Goal: Complete Application Form: Complete application form

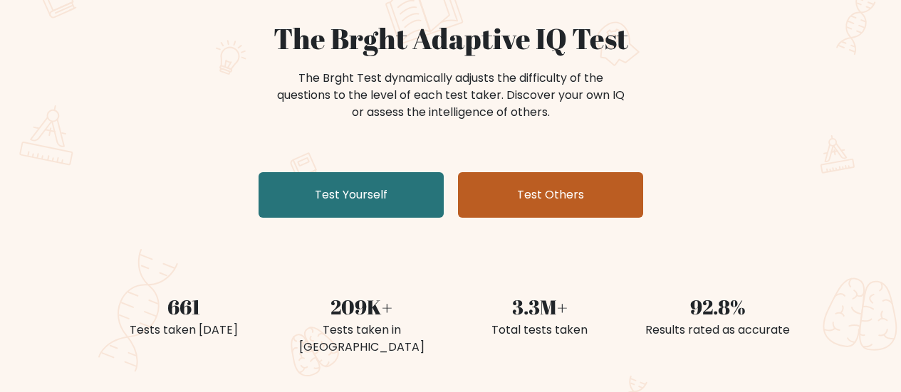
scroll to position [142, 0]
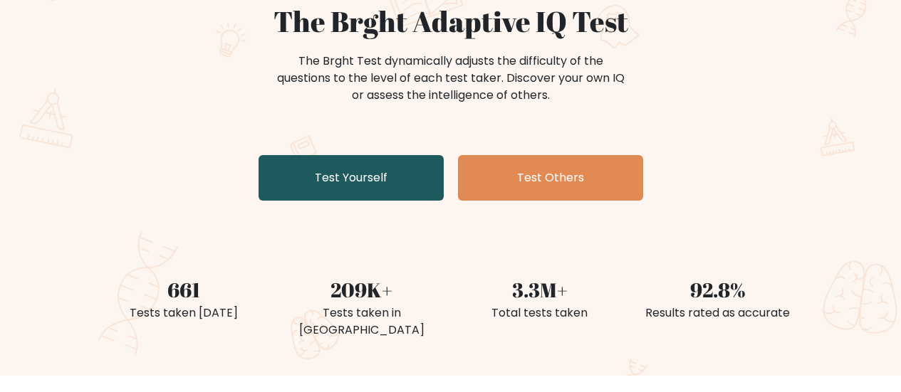
click at [337, 179] on link "Test Yourself" at bounding box center [350, 178] width 185 height 46
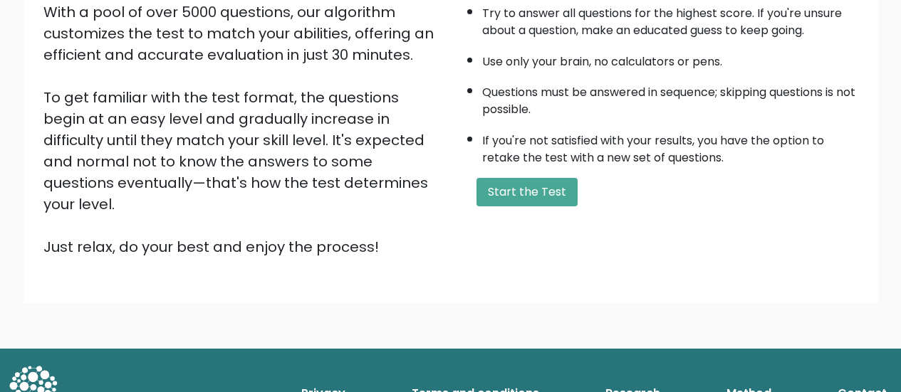
scroll to position [260, 0]
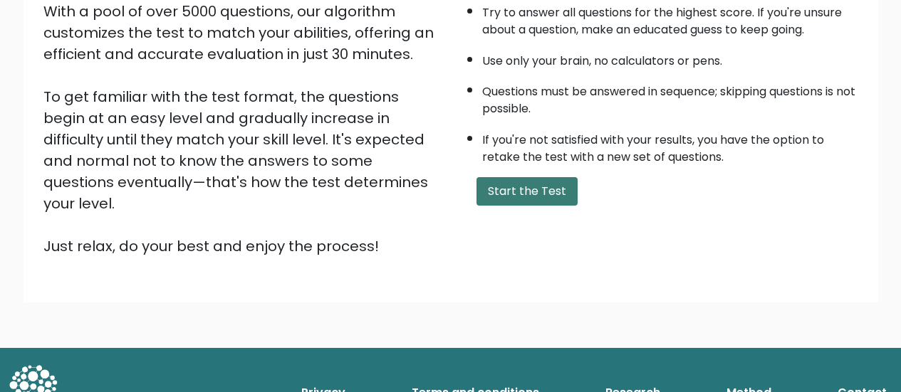
click at [536, 198] on button "Start the Test" at bounding box center [526, 191] width 101 height 28
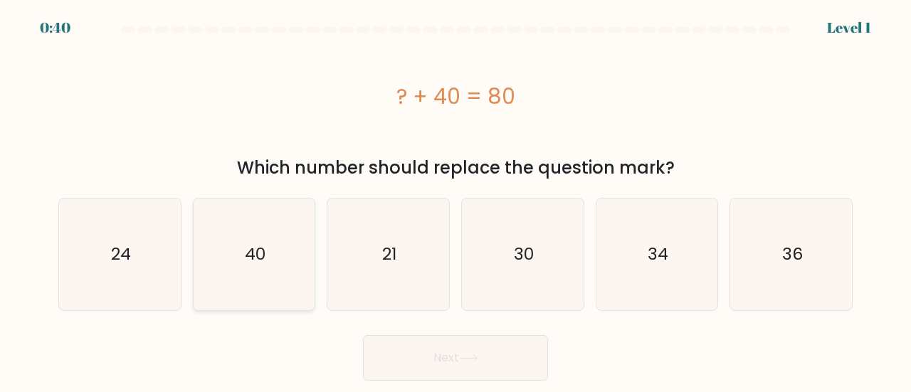
click at [289, 258] on icon "40" at bounding box center [255, 255] width 112 height 112
click at [456, 200] on input "b. 40" at bounding box center [456, 199] width 1 height 4
radio input "true"
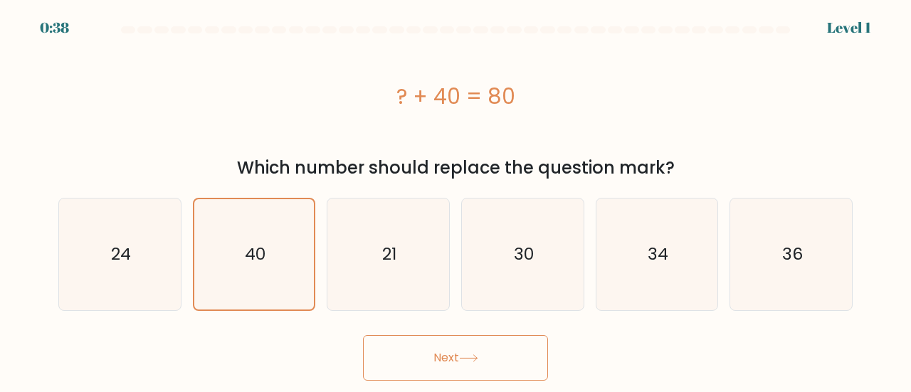
click at [410, 368] on button "Next" at bounding box center [455, 358] width 185 height 46
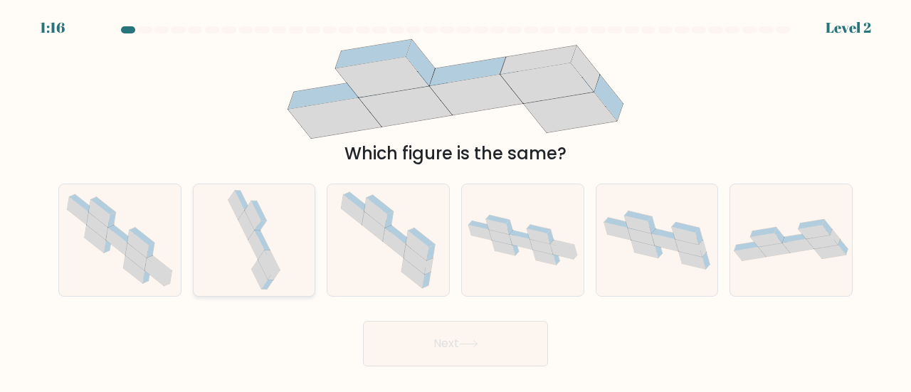
click at [280, 240] on icon at bounding box center [254, 240] width 58 height 112
click at [456, 200] on input "b." at bounding box center [456, 199] width 1 height 4
radio input "true"
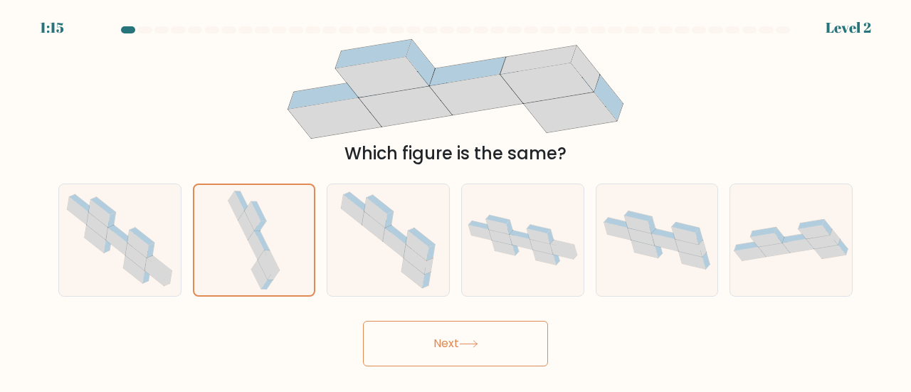
click at [444, 352] on button "Next" at bounding box center [455, 344] width 185 height 46
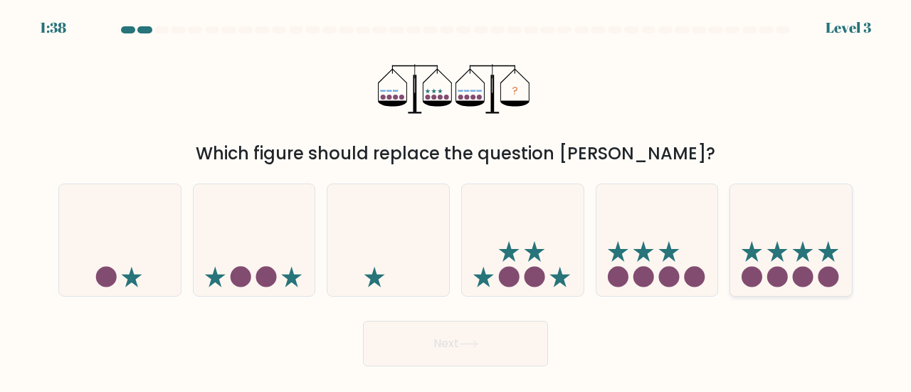
click at [815, 272] on icon at bounding box center [792, 240] width 122 height 100
click at [456, 200] on input "f." at bounding box center [456, 199] width 1 height 4
radio input "true"
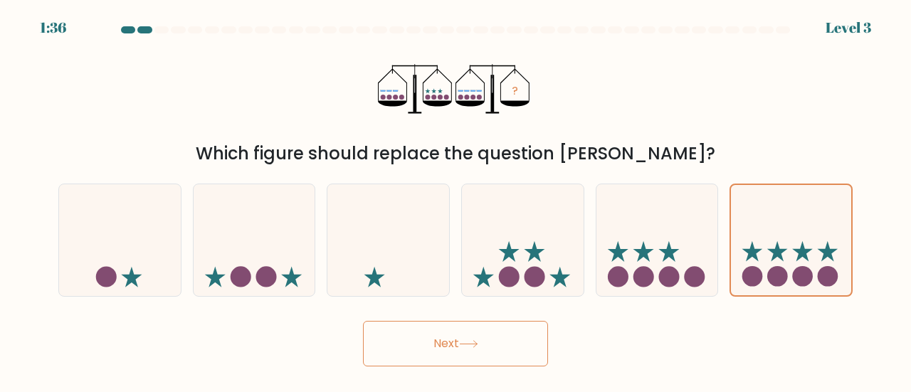
click at [461, 340] on button "Next" at bounding box center [455, 344] width 185 height 46
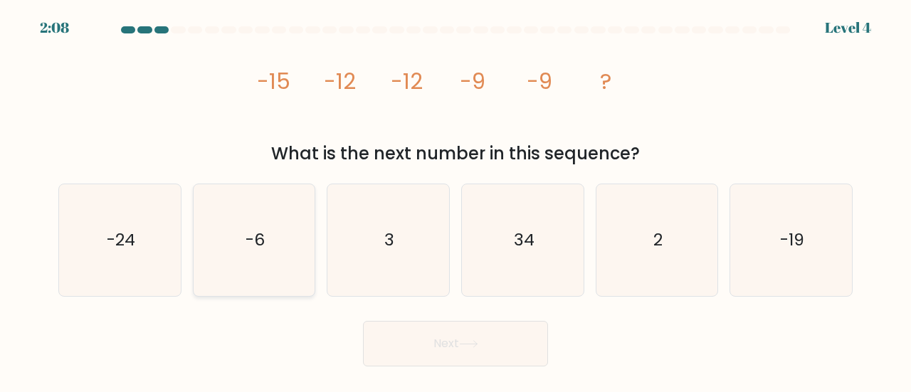
click at [291, 263] on icon "-6" at bounding box center [255, 240] width 112 height 112
click at [456, 200] on input "b. -6" at bounding box center [456, 199] width 1 height 4
radio input "true"
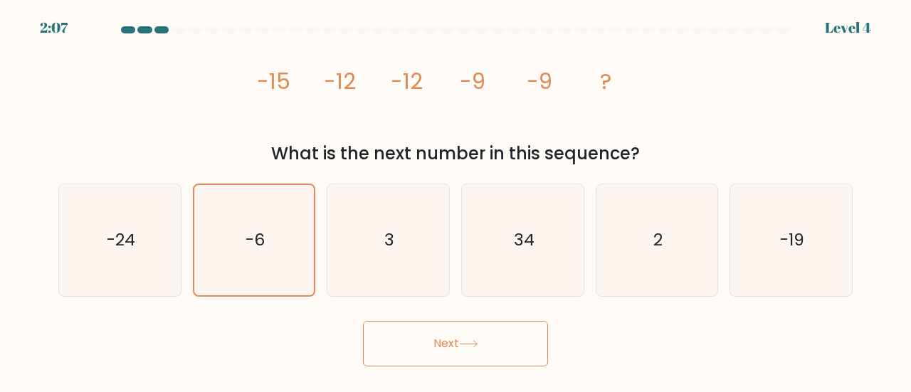
click at [420, 347] on button "Next" at bounding box center [455, 344] width 185 height 46
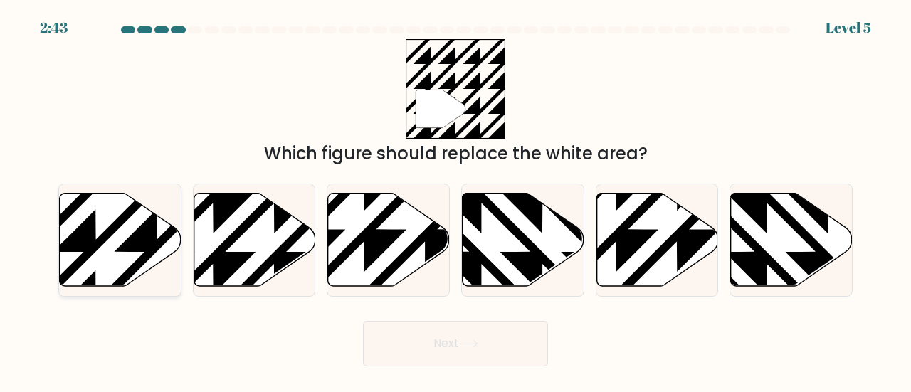
click at [146, 224] on icon at bounding box center [157, 190] width 245 height 245
click at [456, 200] on input "a." at bounding box center [456, 199] width 1 height 4
radio input "true"
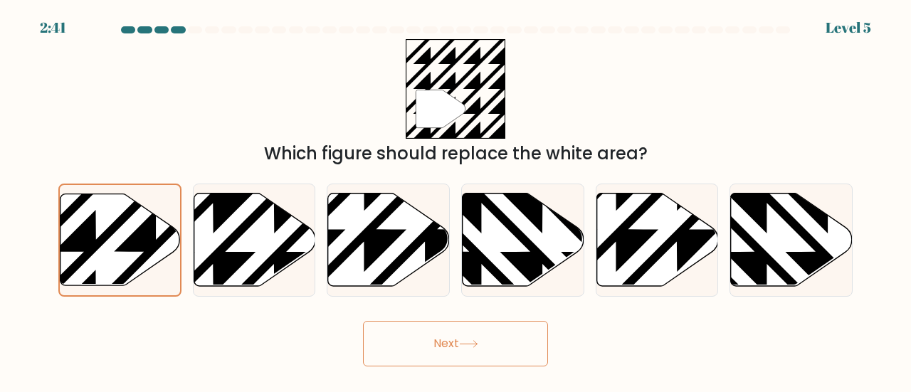
click at [510, 354] on button "Next" at bounding box center [455, 344] width 185 height 46
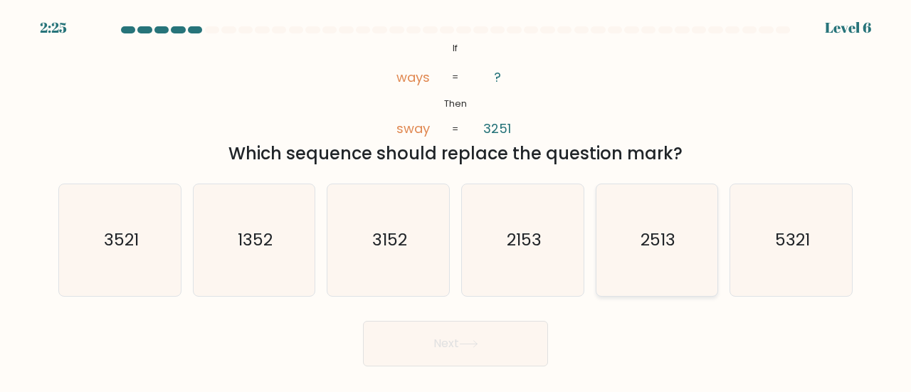
click at [644, 256] on icon "2513" at bounding box center [658, 240] width 112 height 112
click at [456, 200] on input "e. 2513" at bounding box center [456, 199] width 1 height 4
radio input "true"
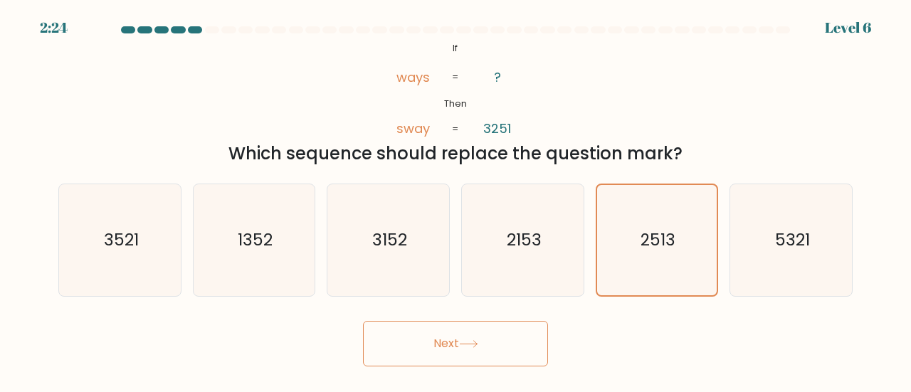
click at [497, 338] on button "Next" at bounding box center [455, 344] width 185 height 46
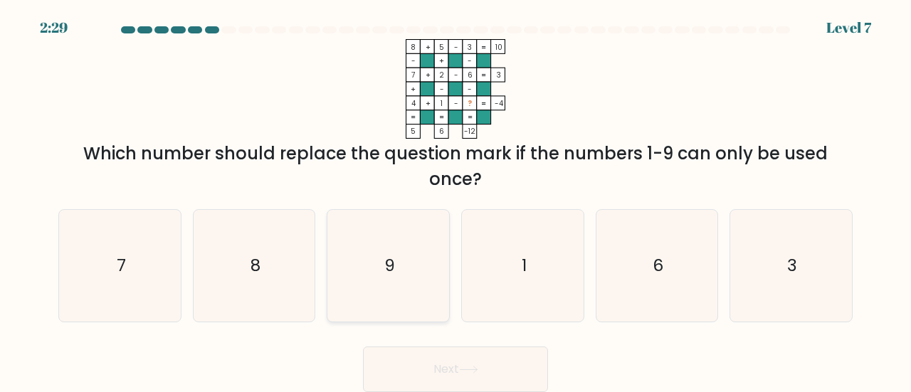
click at [409, 271] on icon "9" at bounding box center [389, 266] width 112 height 112
click at [456, 200] on input "c. 9" at bounding box center [456, 199] width 1 height 4
radio input "true"
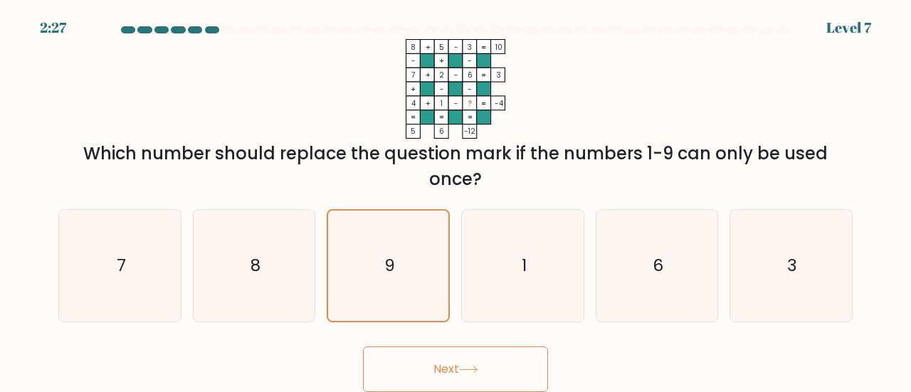
click at [479, 362] on button "Next" at bounding box center [455, 370] width 185 height 46
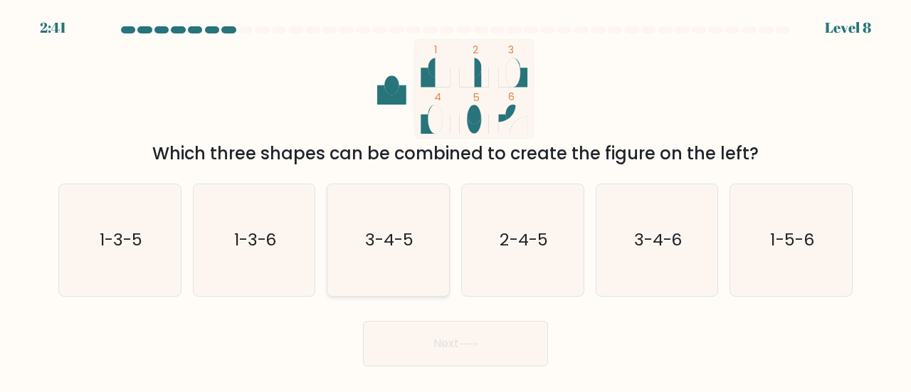
click at [394, 260] on icon "3-4-5" at bounding box center [389, 240] width 112 height 112
click at [456, 200] on input "c. 3-4-5" at bounding box center [456, 199] width 1 height 4
radio input "true"
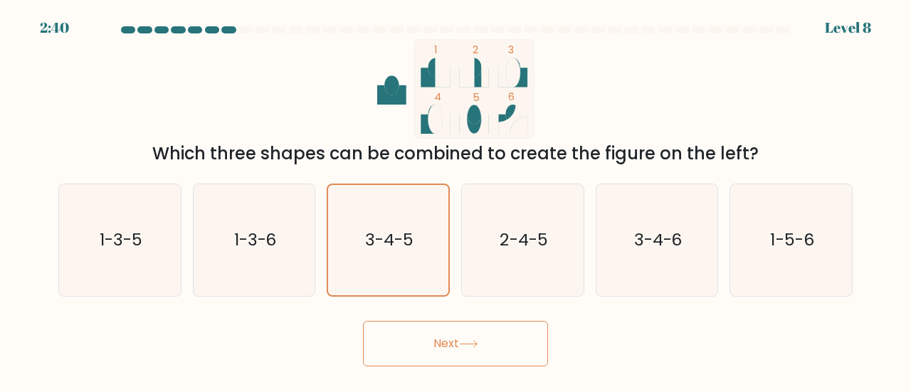
click at [495, 359] on button "Next" at bounding box center [455, 344] width 185 height 46
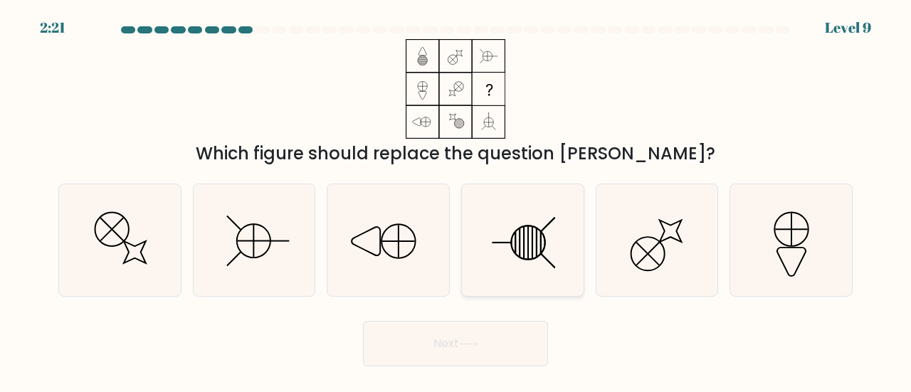
click at [516, 250] on icon at bounding box center [523, 240] width 112 height 112
click at [456, 200] on input "d." at bounding box center [456, 199] width 1 height 4
radio input "true"
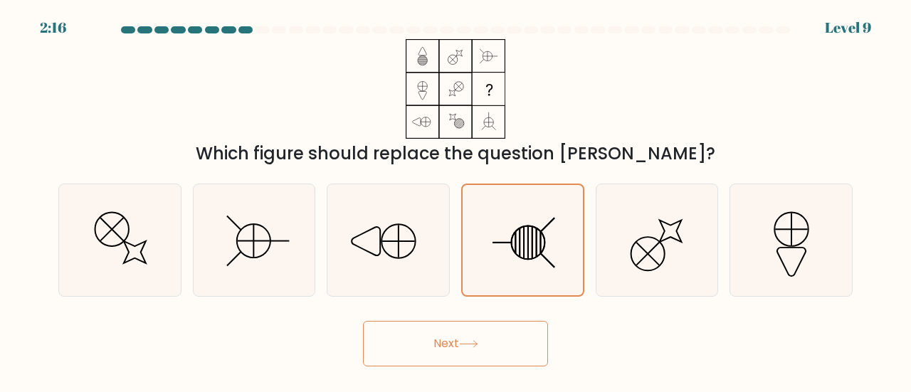
click at [476, 344] on icon at bounding box center [468, 344] width 17 height 6
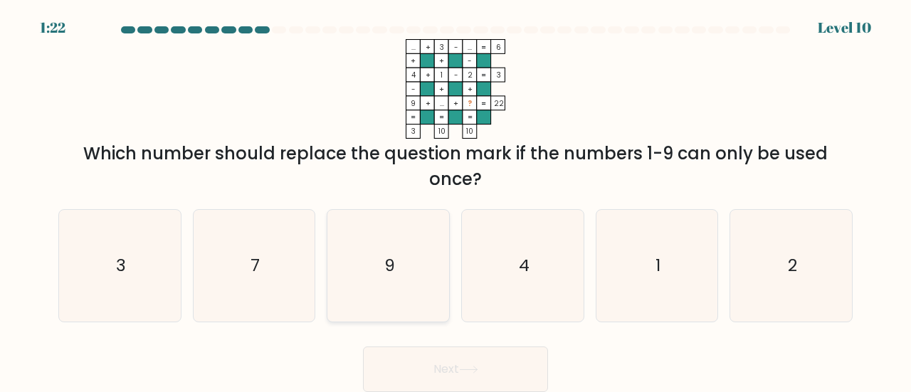
click at [391, 285] on icon "9" at bounding box center [389, 266] width 112 height 112
click at [456, 200] on input "c. 9" at bounding box center [456, 199] width 1 height 4
radio input "true"
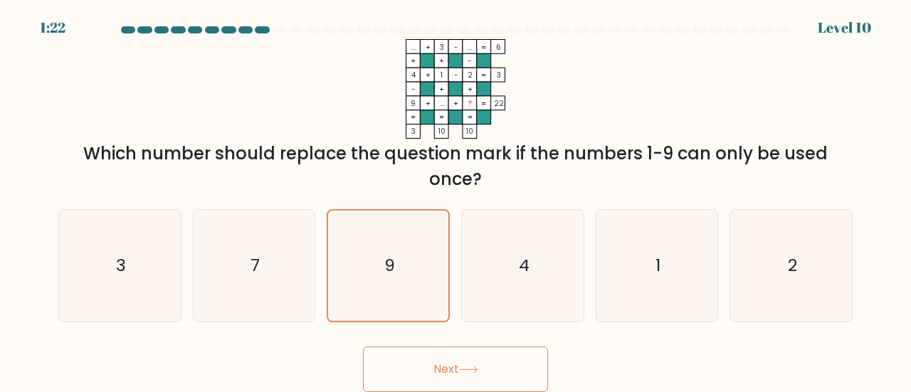
click at [428, 360] on button "Next" at bounding box center [455, 370] width 185 height 46
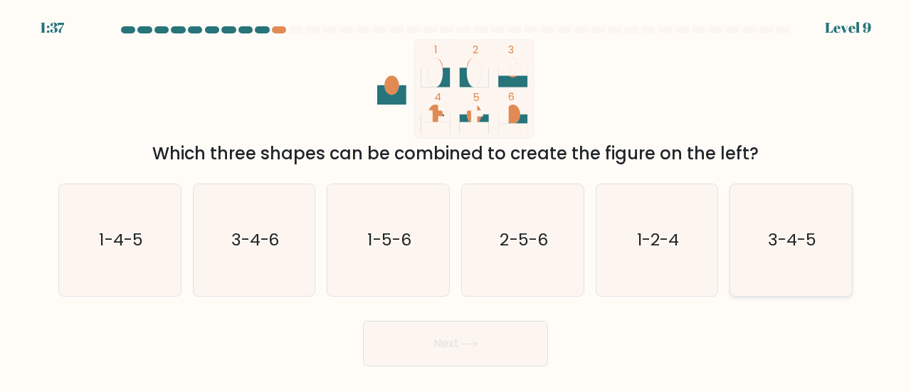
click at [792, 266] on icon "3-4-5" at bounding box center [791, 240] width 112 height 112
click at [456, 200] on input "f. 3-4-5" at bounding box center [456, 199] width 1 height 4
radio input "true"
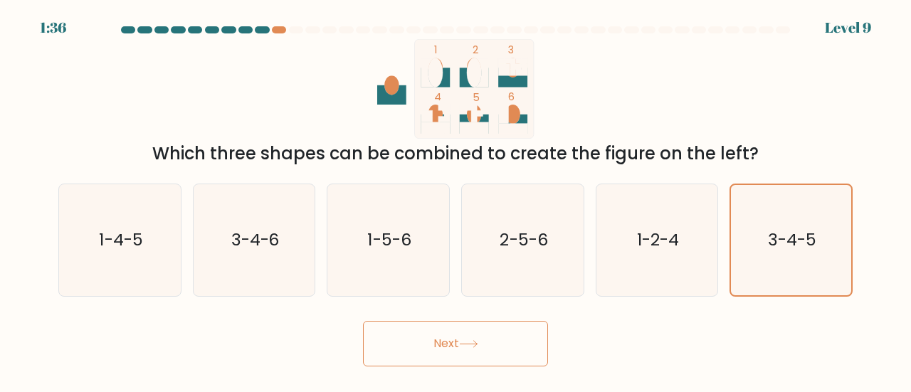
click at [408, 340] on button "Next" at bounding box center [455, 344] width 185 height 46
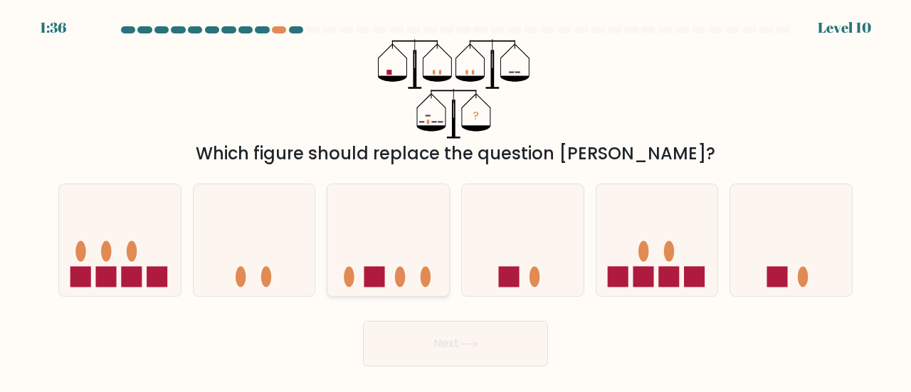
click at [383, 279] on rect at bounding box center [375, 277] width 21 height 21
click at [456, 200] on input "c." at bounding box center [456, 199] width 1 height 4
radio input "true"
click at [450, 351] on button "Next" at bounding box center [455, 344] width 185 height 46
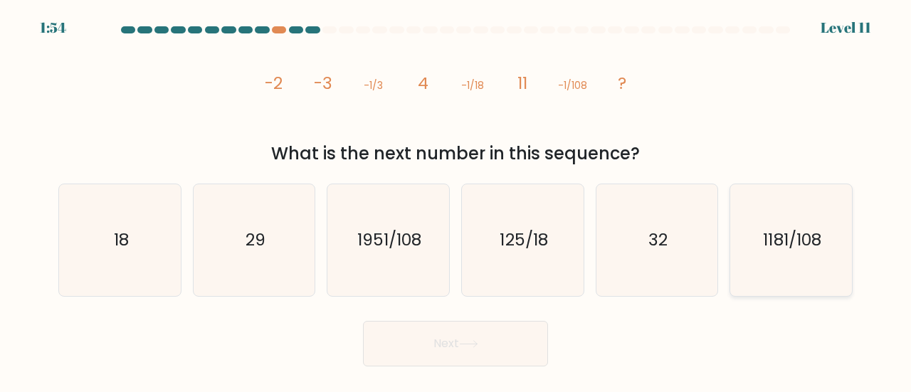
click at [789, 268] on icon "1181/108" at bounding box center [791, 240] width 112 height 112
click at [456, 200] on input "f. 1181/108" at bounding box center [456, 199] width 1 height 4
radio input "true"
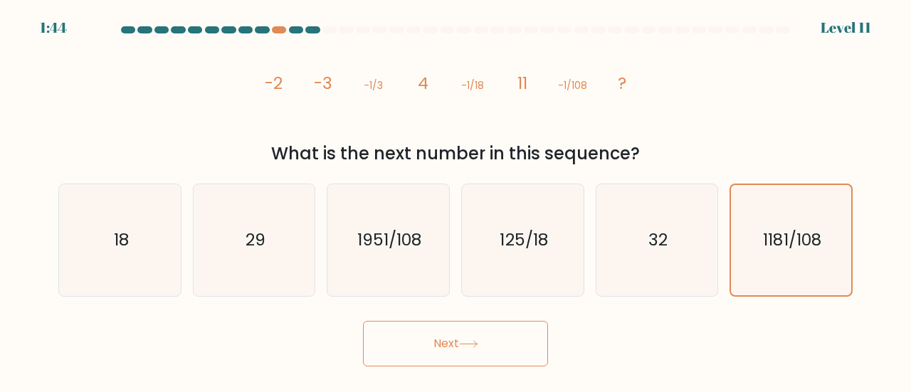
click at [457, 337] on button "Next" at bounding box center [455, 344] width 185 height 46
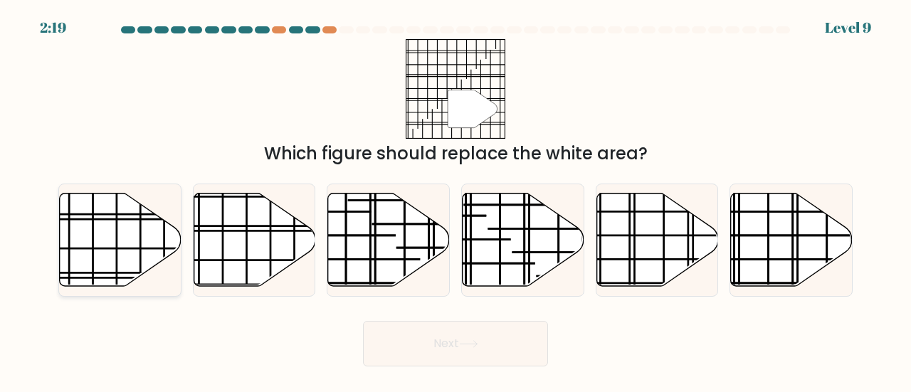
click at [122, 264] on icon at bounding box center [121, 239] width 122 height 93
click at [456, 200] on input "a." at bounding box center [456, 199] width 1 height 4
radio input "true"
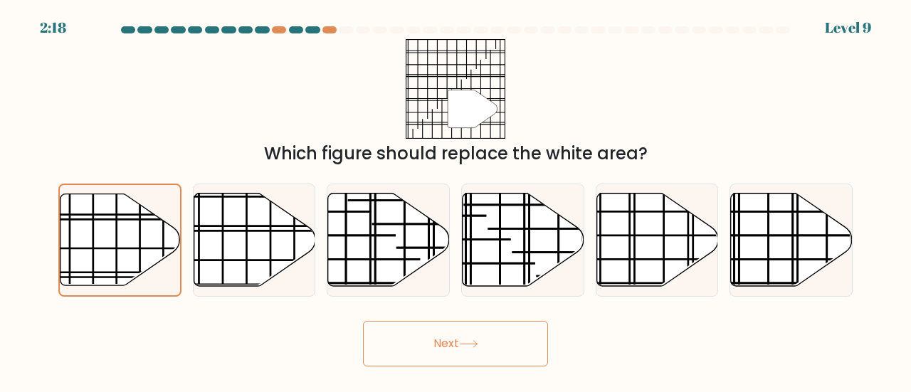
click at [485, 346] on button "Next" at bounding box center [455, 344] width 185 height 46
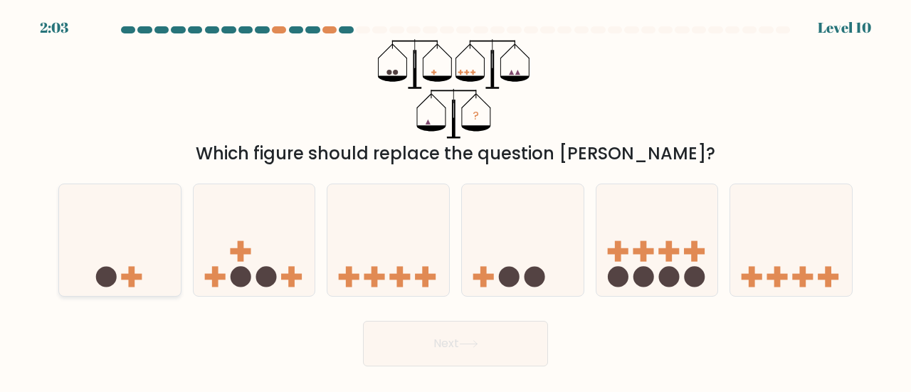
click at [89, 268] on icon at bounding box center [120, 240] width 122 height 100
click at [456, 200] on input "a." at bounding box center [456, 199] width 1 height 4
radio input "true"
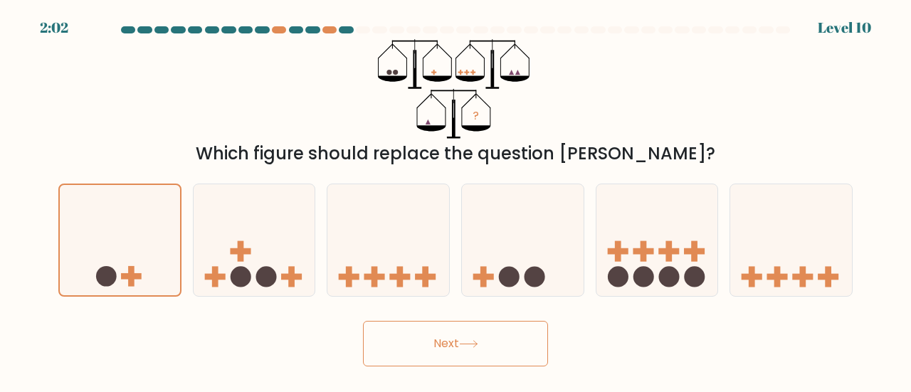
click at [439, 358] on button "Next" at bounding box center [455, 344] width 185 height 46
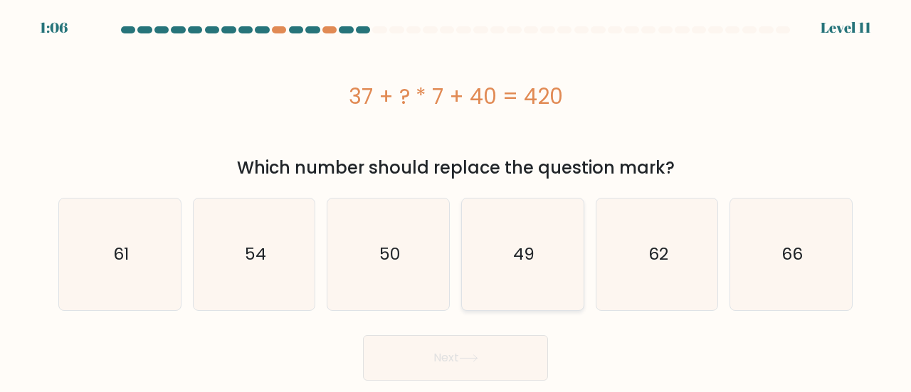
click at [502, 204] on icon "49" at bounding box center [523, 255] width 112 height 112
click at [456, 200] on input "d. 49" at bounding box center [456, 199] width 1 height 4
radio input "true"
click at [492, 347] on button "Next" at bounding box center [455, 358] width 185 height 46
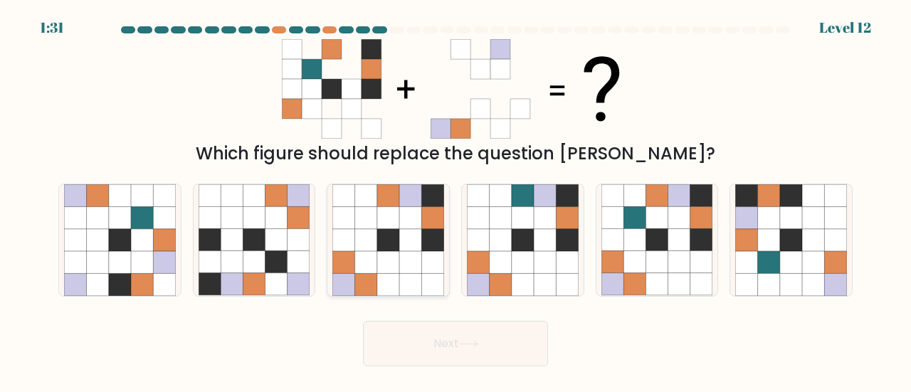
click at [399, 281] on icon at bounding box center [388, 284] width 22 height 22
click at [456, 200] on input "c." at bounding box center [456, 199] width 1 height 4
radio input "true"
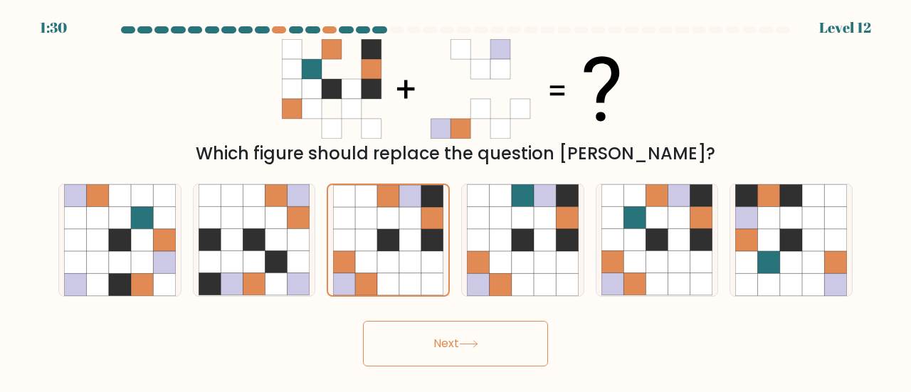
click at [482, 350] on button "Next" at bounding box center [455, 344] width 185 height 46
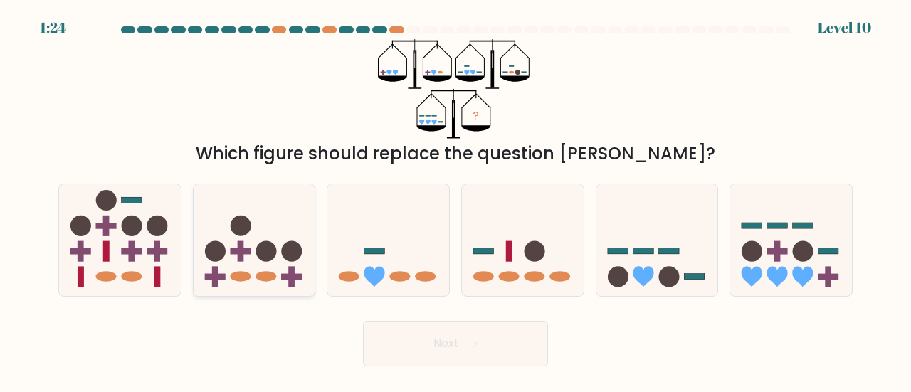
click at [267, 259] on circle at bounding box center [266, 251] width 21 height 21
click at [456, 200] on input "b." at bounding box center [456, 199] width 1 height 4
radio input "true"
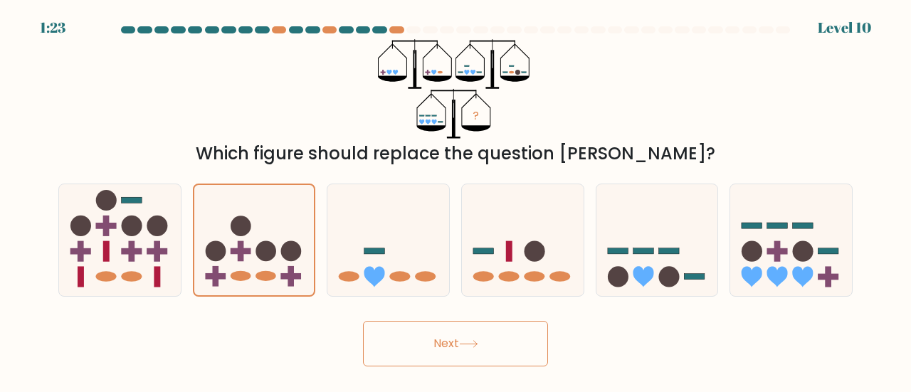
click at [528, 352] on button "Next" at bounding box center [455, 344] width 185 height 46
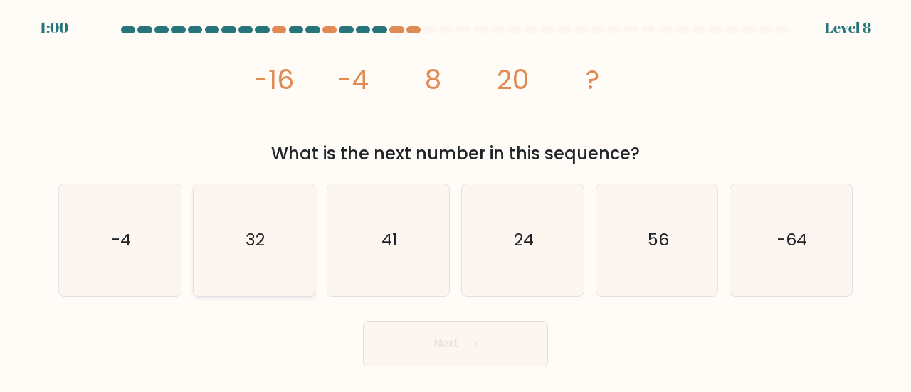
click at [273, 270] on icon "32" at bounding box center [255, 240] width 112 height 112
click at [456, 200] on input "b. 32" at bounding box center [456, 199] width 1 height 4
radio input "true"
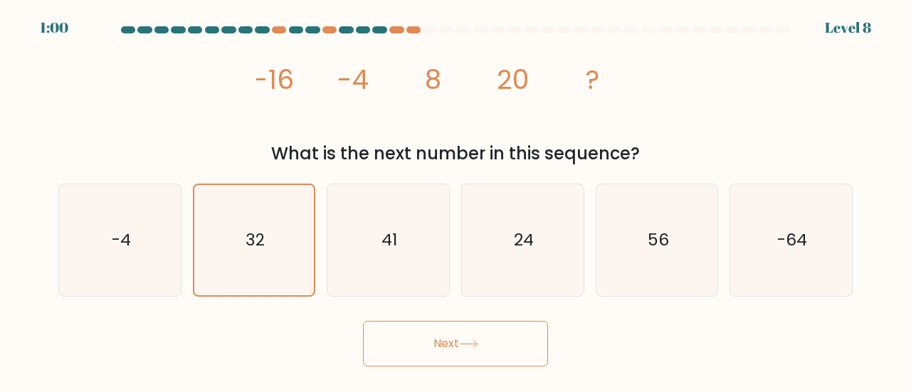
click at [450, 355] on button "Next" at bounding box center [455, 344] width 185 height 46
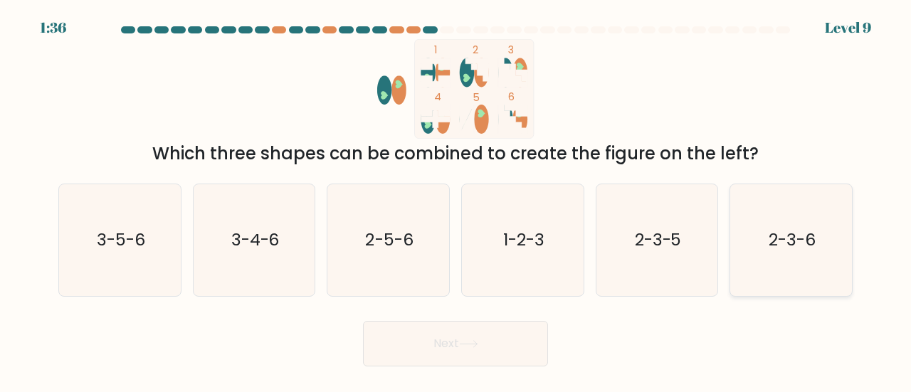
click at [817, 270] on icon "2-3-6" at bounding box center [791, 240] width 112 height 112
click at [456, 200] on input "f. 2-3-6" at bounding box center [456, 199] width 1 height 4
radio input "true"
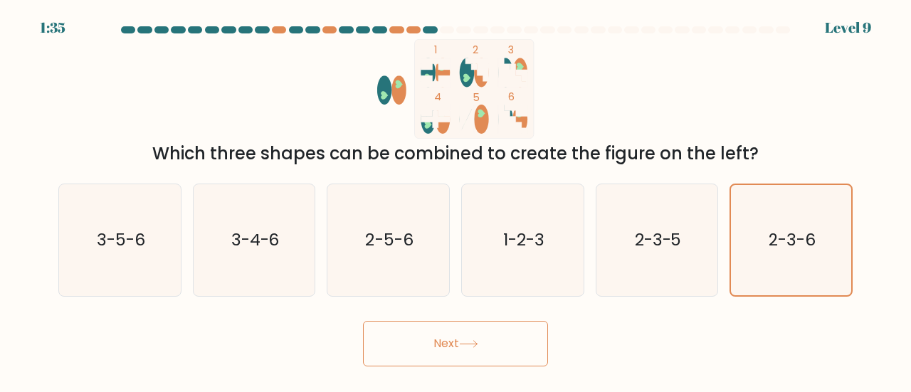
click at [439, 342] on button "Next" at bounding box center [455, 344] width 185 height 46
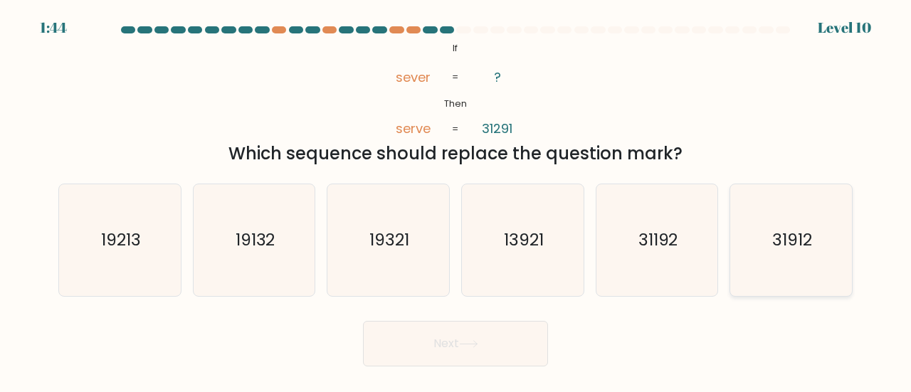
click at [789, 263] on icon "31912" at bounding box center [791, 240] width 112 height 112
click at [456, 200] on input "f. 31912" at bounding box center [456, 199] width 1 height 4
radio input "true"
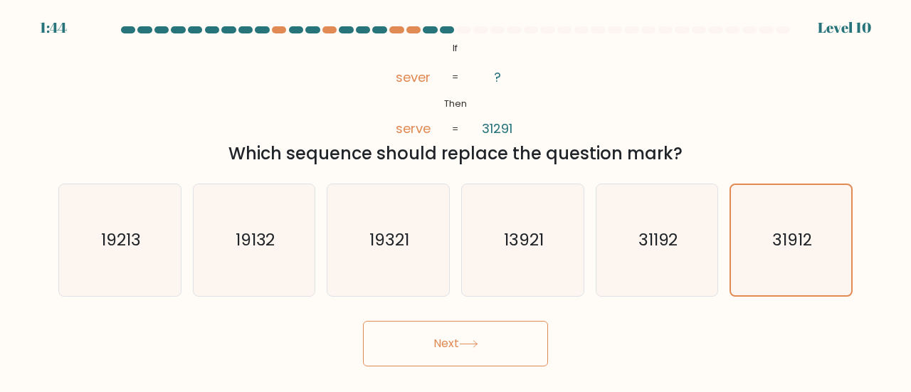
click at [420, 331] on button "Next" at bounding box center [455, 344] width 185 height 46
click at [461, 342] on button "Next" at bounding box center [455, 344] width 185 height 46
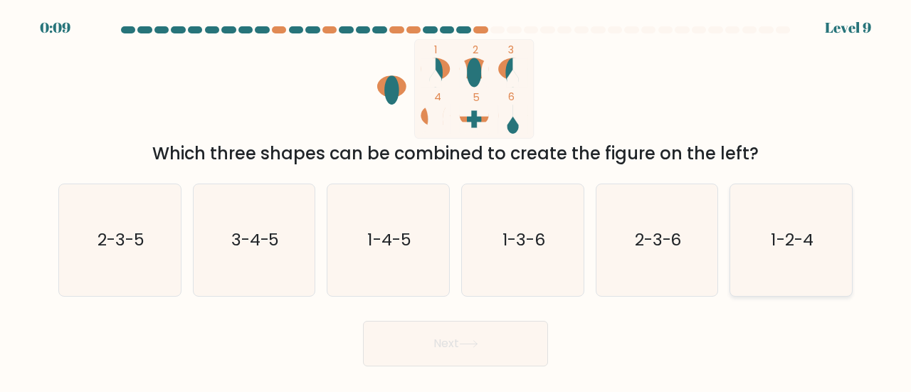
drag, startPoint x: 792, startPoint y: 261, endPoint x: 738, endPoint y: 268, distance: 54.5
click at [791, 258] on icon "1-2-4" at bounding box center [791, 240] width 112 height 112
click at [456, 200] on input "f. 1-2-4" at bounding box center [456, 199] width 1 height 4
radio input "true"
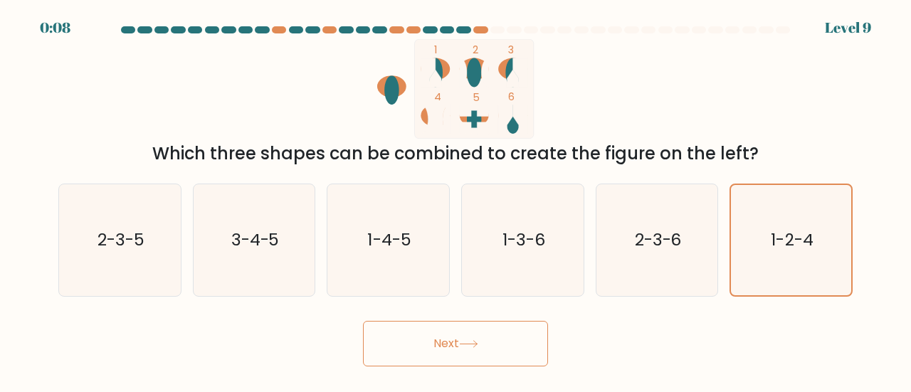
click at [480, 328] on button "Next" at bounding box center [455, 344] width 185 height 46
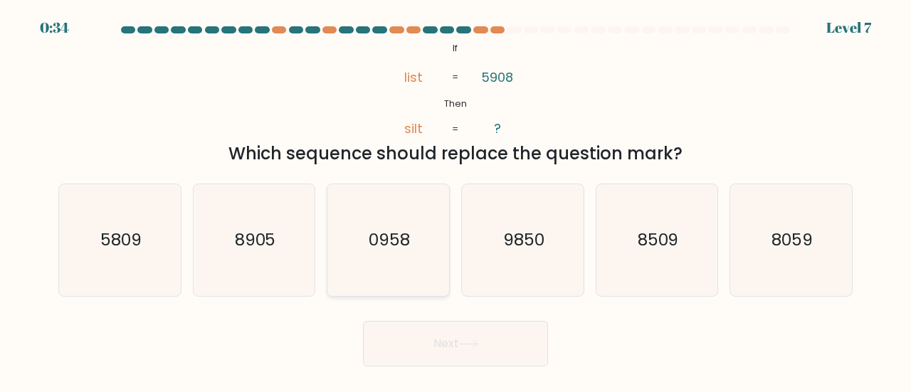
click at [418, 241] on icon "0958" at bounding box center [389, 240] width 112 height 112
click at [456, 200] on input "c. 0958" at bounding box center [456, 199] width 1 height 4
radio input "true"
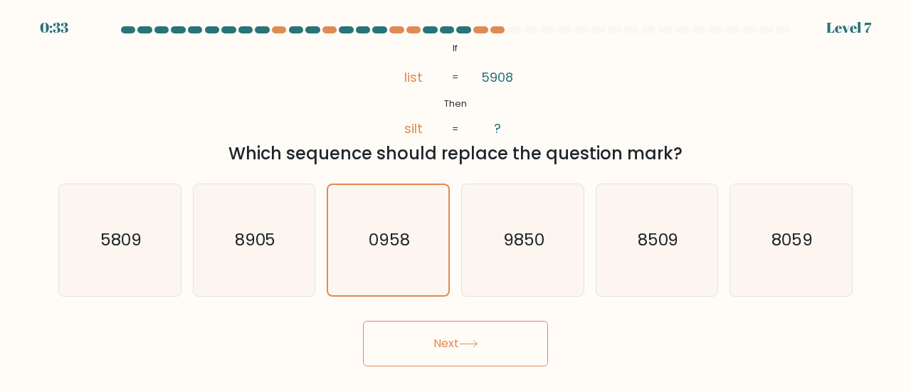
click at [428, 336] on button "Next" at bounding box center [455, 344] width 185 height 46
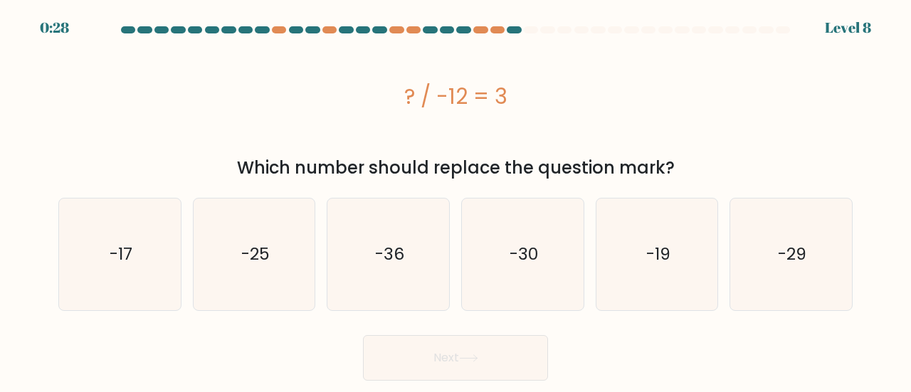
click at [477, 357] on icon at bounding box center [468, 359] width 19 height 8
click at [125, 237] on icon "-17" at bounding box center [120, 255] width 112 height 112
click at [456, 200] on input "a. -17" at bounding box center [456, 199] width 1 height 4
radio input "true"
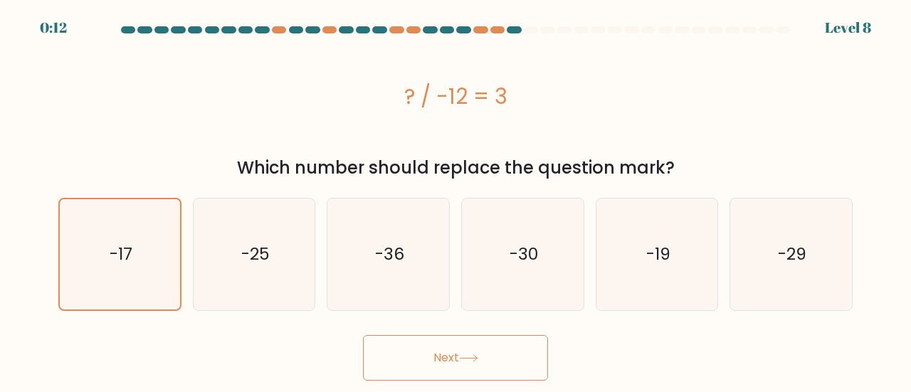
click at [486, 355] on button "Next" at bounding box center [455, 358] width 185 height 46
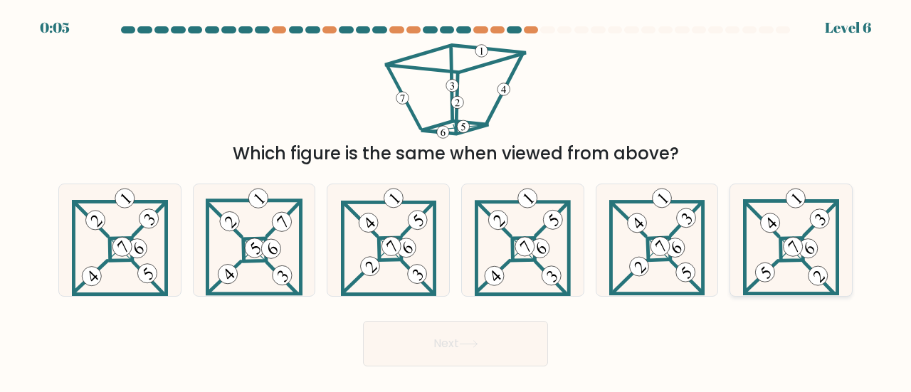
click at [755, 247] on icon at bounding box center [791, 240] width 97 height 112
click at [456, 200] on input "f." at bounding box center [456, 199] width 1 height 4
radio input "true"
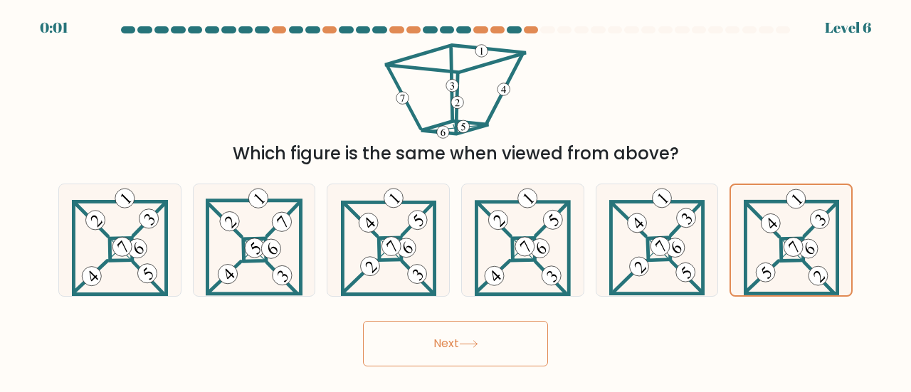
click at [504, 343] on button "Next" at bounding box center [455, 344] width 185 height 46
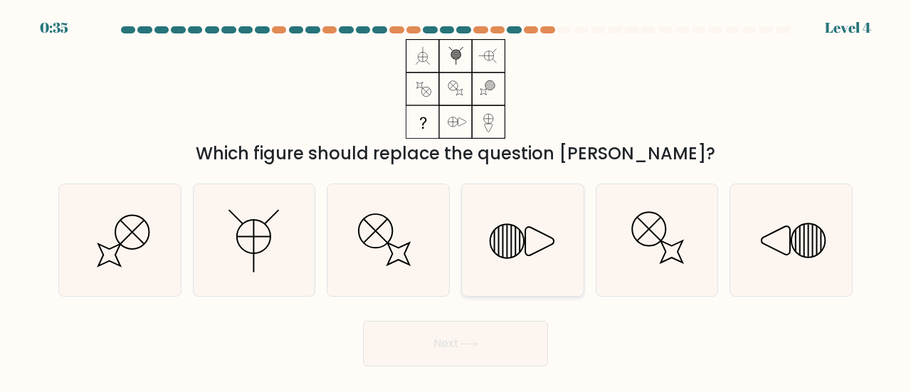
click at [531, 231] on icon at bounding box center [523, 240] width 112 height 112
click at [456, 200] on input "d." at bounding box center [456, 199] width 1 height 4
radio input "true"
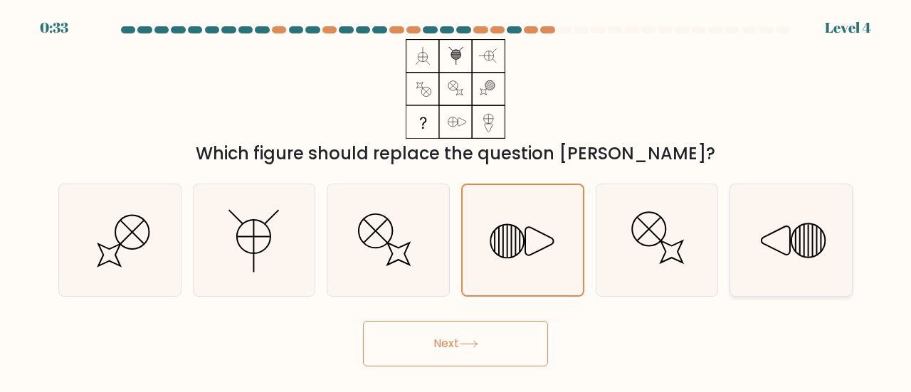
drag, startPoint x: 795, startPoint y: 235, endPoint x: 784, endPoint y: 244, distance: 14.1
click at [793, 237] on icon at bounding box center [791, 240] width 112 height 112
click at [456, 200] on input "f." at bounding box center [456, 199] width 1 height 4
radio input "true"
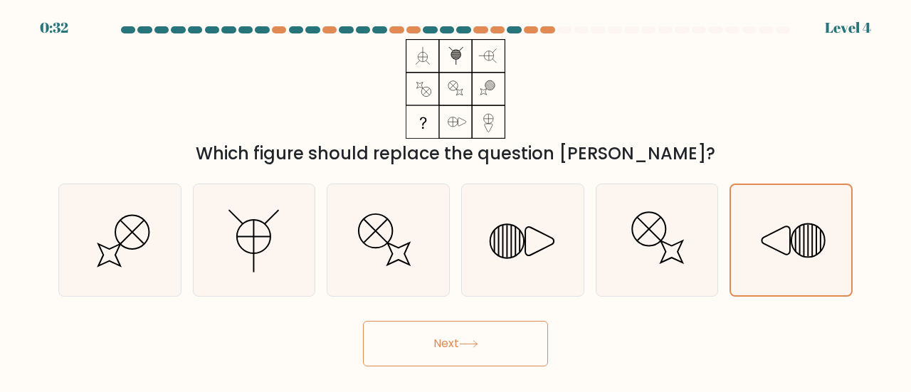
click at [430, 383] on body "0:32 Level 4" at bounding box center [455, 196] width 911 height 392
click at [434, 354] on button "Next" at bounding box center [455, 344] width 185 height 46
click at [478, 344] on icon at bounding box center [468, 344] width 19 height 8
click at [384, 346] on button "Next" at bounding box center [455, 344] width 185 height 46
click at [790, 231] on icon at bounding box center [777, 240] width 28 height 28
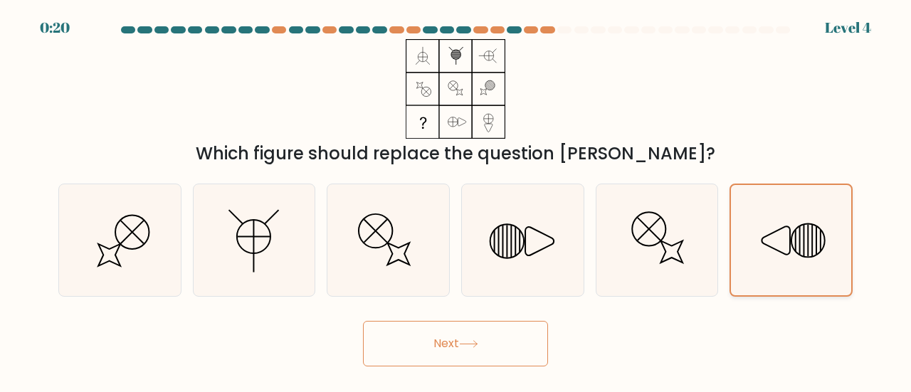
click at [456, 200] on input "f." at bounding box center [456, 199] width 1 height 4
click at [502, 352] on button "Next" at bounding box center [455, 344] width 185 height 46
click at [436, 344] on button "Next" at bounding box center [455, 344] width 185 height 46
click at [465, 327] on button "Next" at bounding box center [455, 344] width 185 height 46
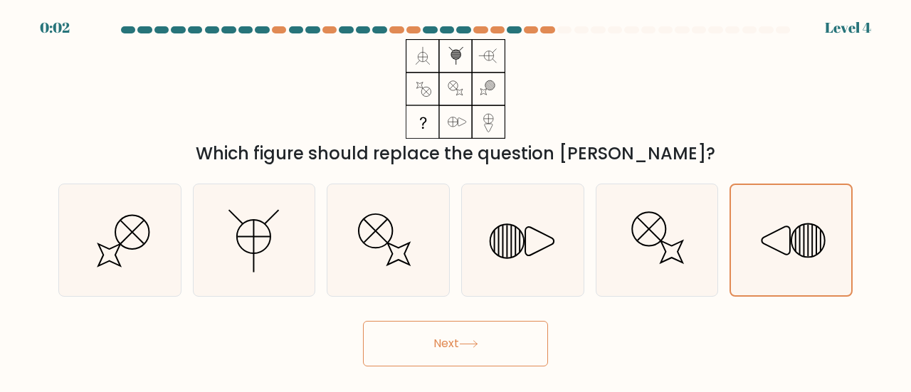
click at [465, 332] on button "Next" at bounding box center [455, 344] width 185 height 46
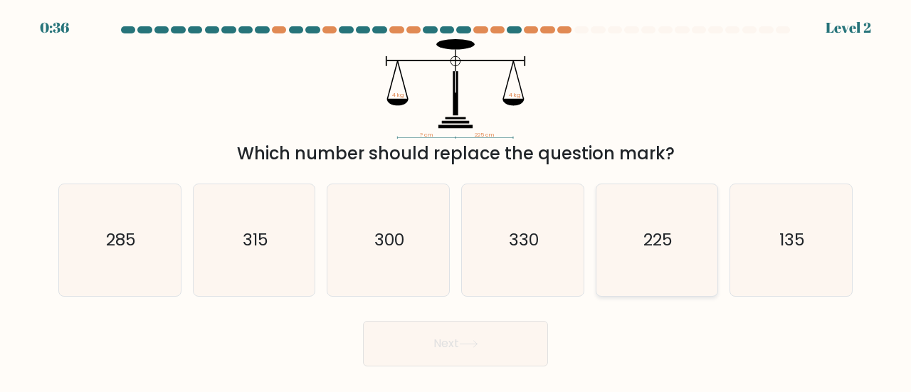
click at [681, 229] on icon "225" at bounding box center [658, 240] width 112 height 112
click at [456, 200] on input "e. 225" at bounding box center [456, 199] width 1 height 4
radio input "true"
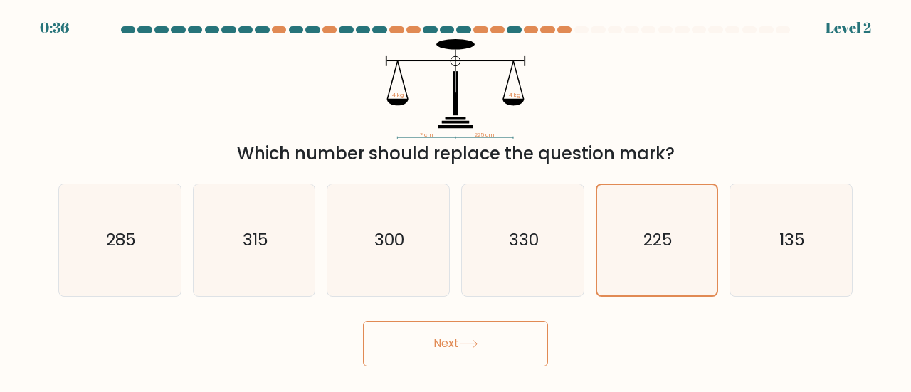
click at [504, 329] on button "Next" at bounding box center [455, 344] width 185 height 46
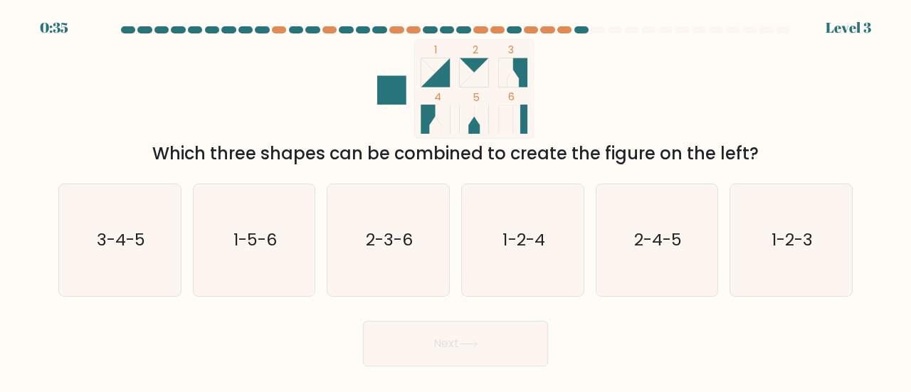
click at [430, 346] on button "Next" at bounding box center [455, 344] width 185 height 46
click at [104, 261] on icon "3-4-5" at bounding box center [120, 240] width 112 height 112
click at [456, 200] on input "a. 3-4-5" at bounding box center [456, 199] width 1 height 4
radio input "true"
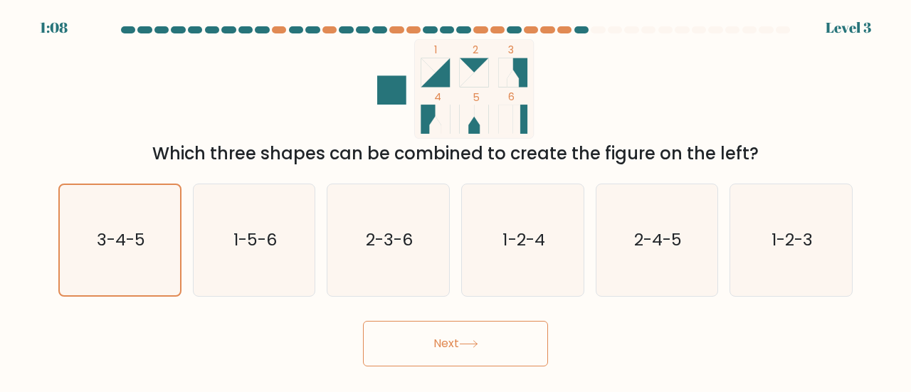
click at [415, 348] on button "Next" at bounding box center [455, 344] width 185 height 46
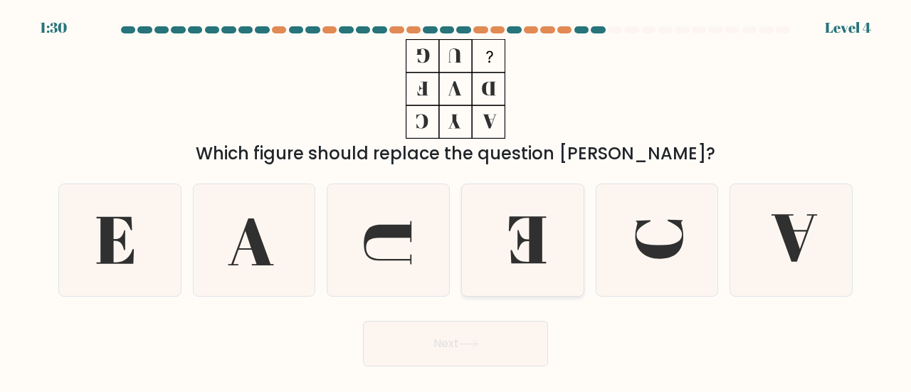
click at [540, 242] on icon at bounding box center [527, 239] width 37 height 47
click at [456, 200] on input "d." at bounding box center [456, 199] width 1 height 4
radio input "true"
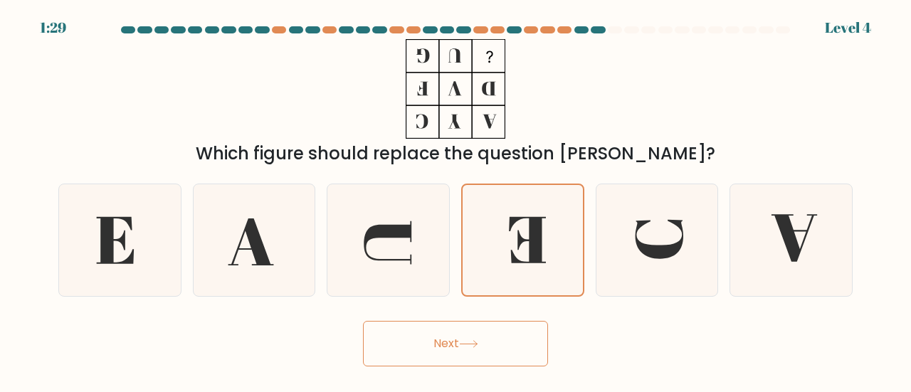
click at [476, 323] on button "Next" at bounding box center [455, 344] width 185 height 46
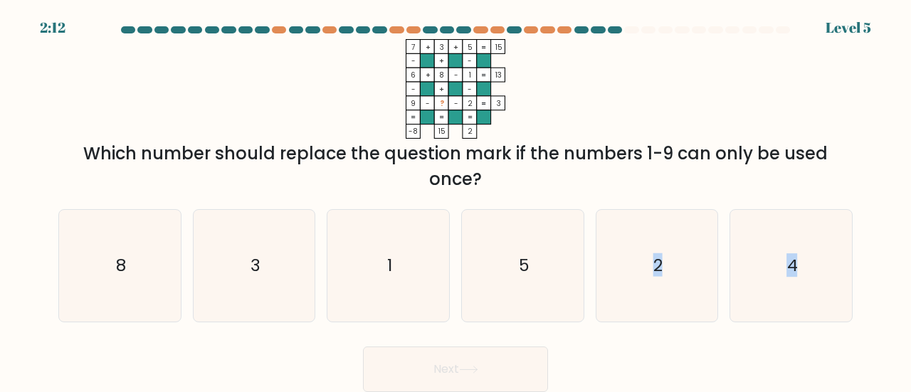
drag, startPoint x: 446, startPoint y: 345, endPoint x: 603, endPoint y: 189, distance: 220.5
click at [603, 192] on form at bounding box center [455, 209] width 911 height 366
click at [278, 358] on div "Next" at bounding box center [456, 366] width 812 height 53
click at [788, 264] on text "4" at bounding box center [792, 264] width 11 height 23
click at [456, 200] on input "f. 4" at bounding box center [456, 199] width 1 height 4
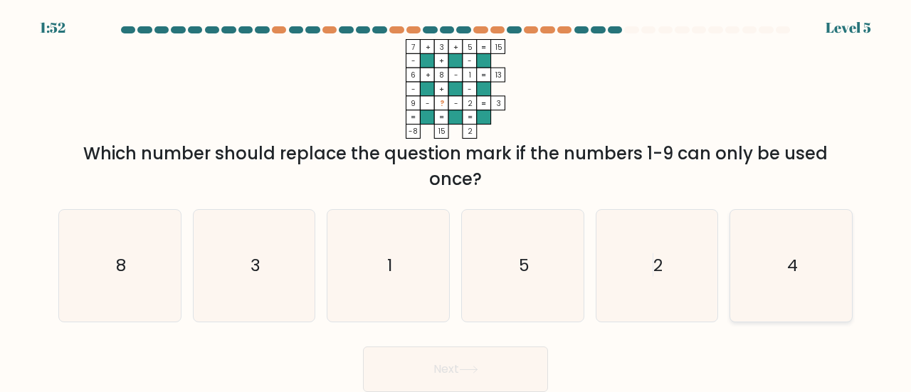
radio input "true"
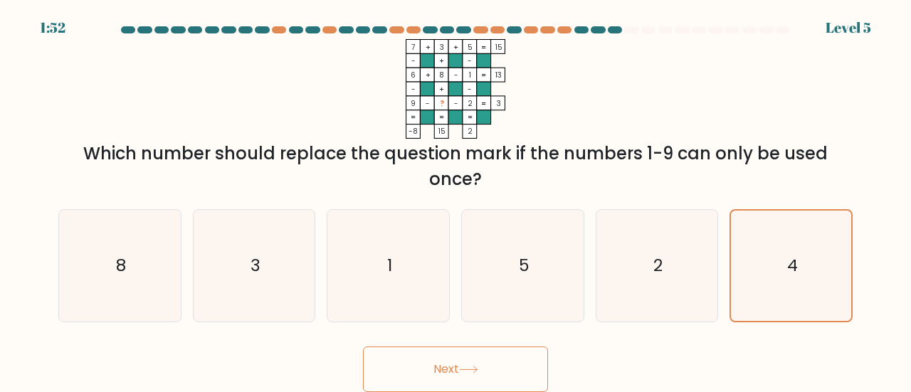
click at [431, 357] on button "Next" at bounding box center [455, 370] width 185 height 46
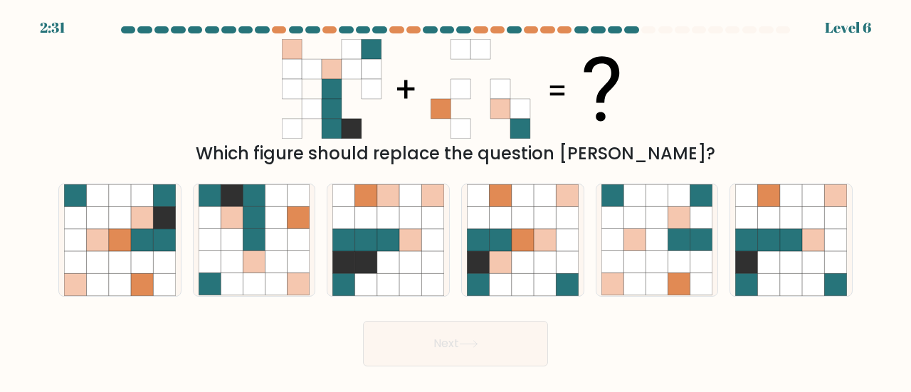
drag, startPoint x: 433, startPoint y: 370, endPoint x: 189, endPoint y: 147, distance: 330.1
click at [189, 146] on div "Which figure should replace the question mark?" at bounding box center [456, 154] width 778 height 26
drag, startPoint x: 496, startPoint y: 100, endPoint x: 441, endPoint y: 144, distance: 70.9
click at [442, 145] on div "Which figure should replace the question mark?" at bounding box center [456, 102] width 812 height 127
click at [192, 62] on div "Which figure should replace the question mark?" at bounding box center [456, 102] width 812 height 127
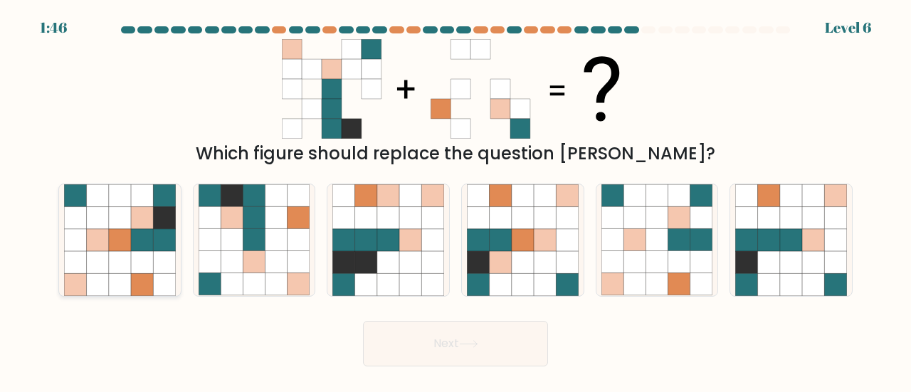
click at [159, 247] on icon at bounding box center [164, 240] width 22 height 22
click at [456, 200] on input "a." at bounding box center [456, 199] width 1 height 4
radio input "true"
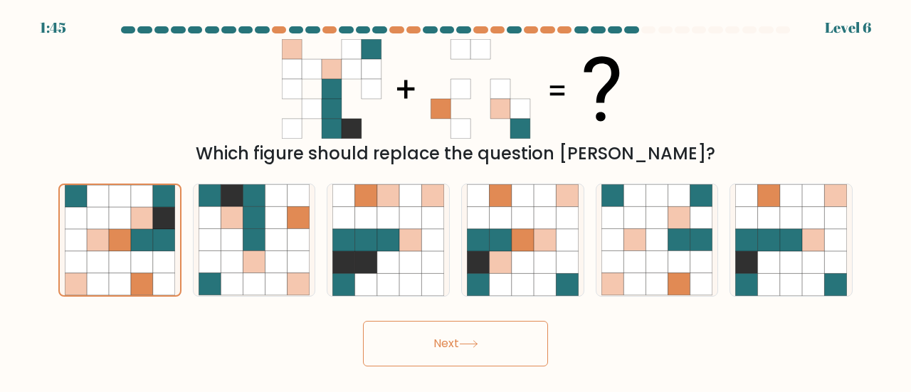
click at [460, 352] on button "Next" at bounding box center [455, 344] width 185 height 46
click at [470, 346] on icon at bounding box center [468, 344] width 19 height 8
click at [471, 340] on icon at bounding box center [468, 344] width 19 height 8
click at [471, 339] on button "Next" at bounding box center [455, 344] width 185 height 46
click at [471, 338] on button "Next" at bounding box center [455, 344] width 185 height 46
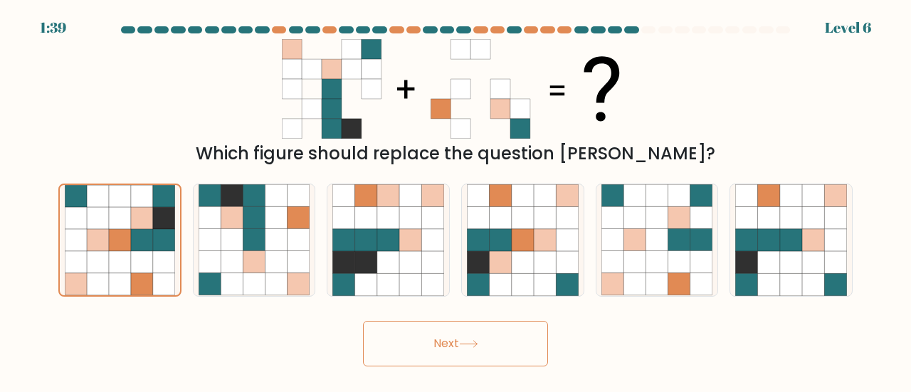
click at [471, 338] on button "Next" at bounding box center [455, 344] width 185 height 46
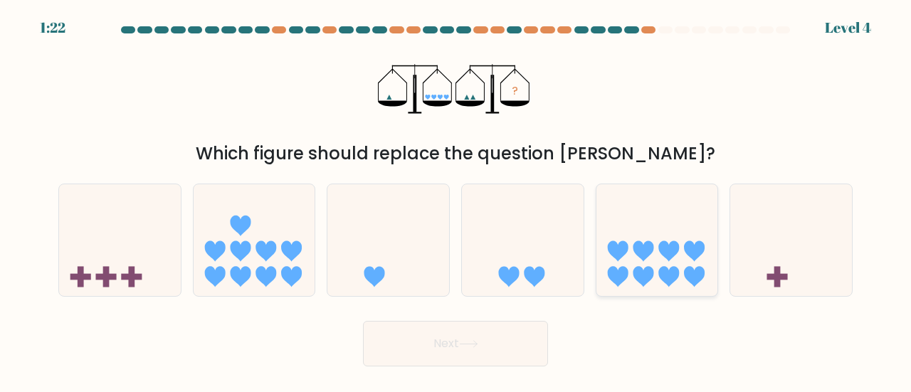
click at [651, 268] on icon at bounding box center [643, 277] width 21 height 21
click at [456, 200] on input "e." at bounding box center [456, 199] width 1 height 4
radio input "true"
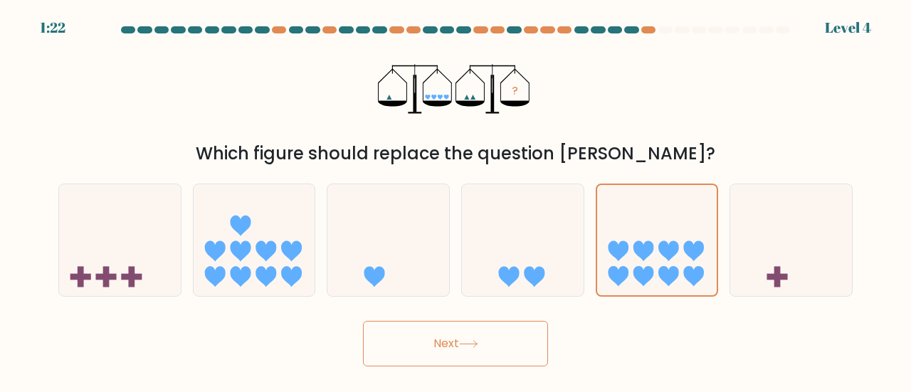
click at [424, 347] on button "Next" at bounding box center [455, 344] width 185 height 46
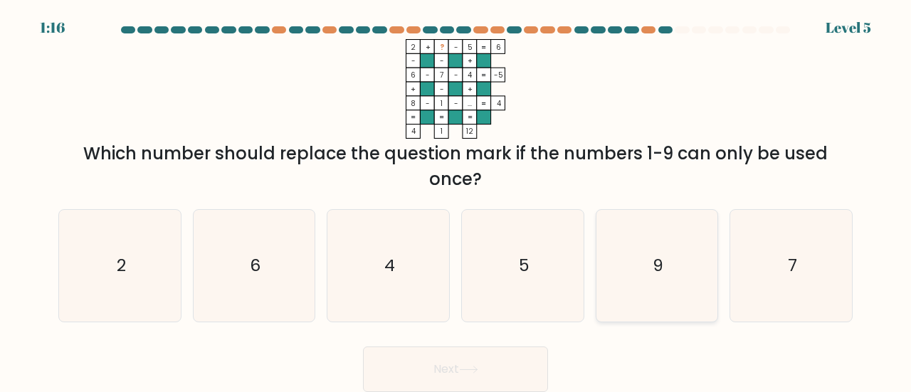
click at [684, 244] on icon "9" at bounding box center [658, 266] width 112 height 112
click at [456, 200] on input "e. 9" at bounding box center [456, 199] width 1 height 4
radio input "true"
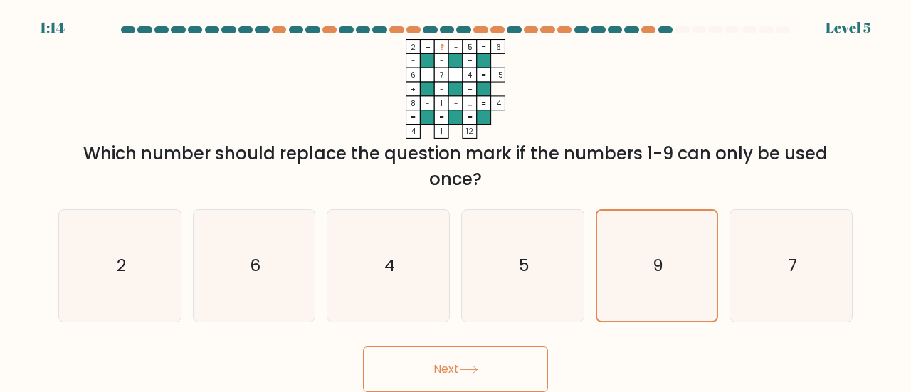
click at [402, 371] on button "Next" at bounding box center [455, 370] width 185 height 46
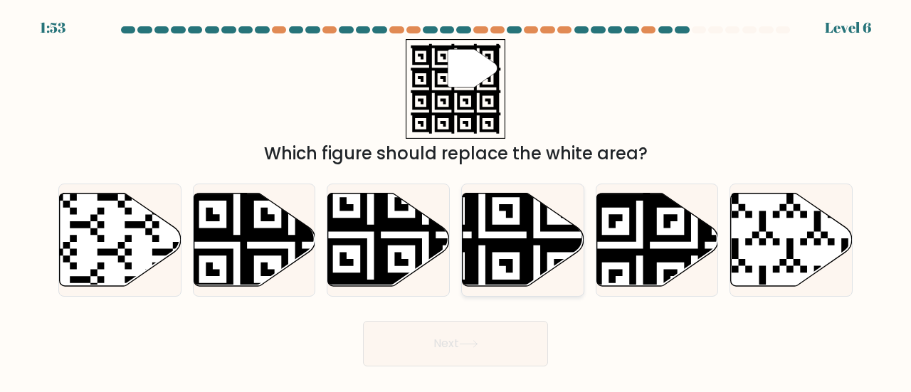
click at [545, 239] on icon at bounding box center [524, 239] width 122 height 93
click at [456, 200] on input "d." at bounding box center [456, 199] width 1 height 4
radio input "true"
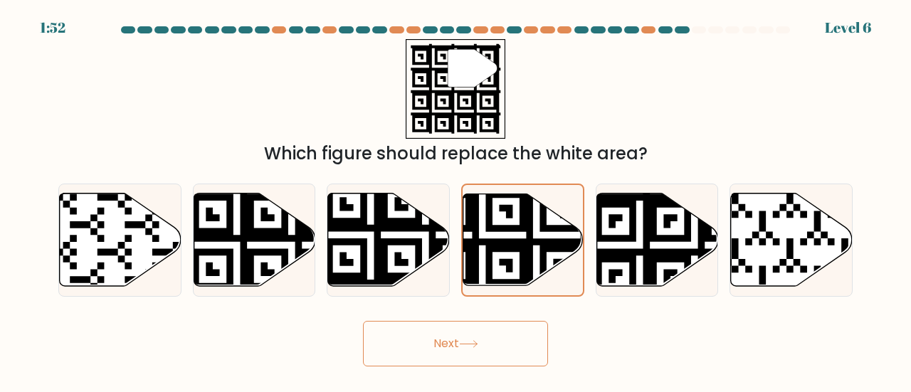
click at [444, 347] on button "Next" at bounding box center [455, 344] width 185 height 46
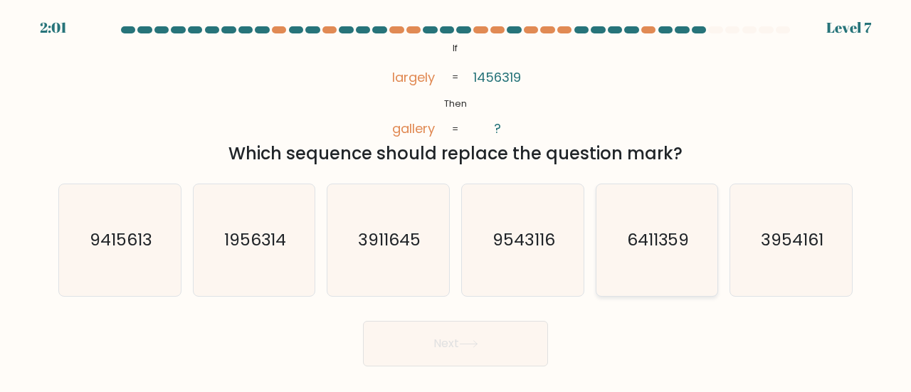
click at [663, 244] on text "6411359" at bounding box center [658, 239] width 63 height 23
click at [456, 200] on input "e. 6411359" at bounding box center [456, 199] width 1 height 4
radio input "true"
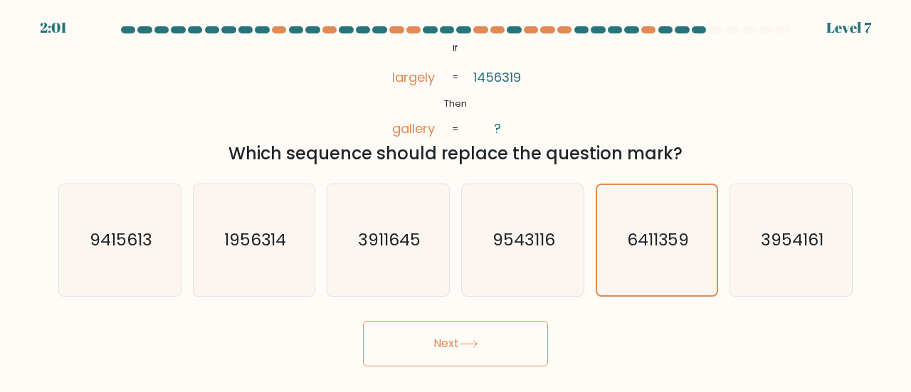
click at [487, 340] on button "Next" at bounding box center [455, 344] width 185 height 46
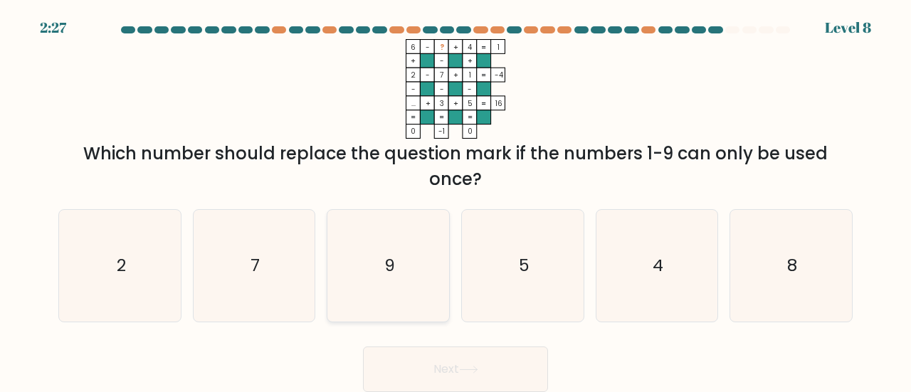
click at [388, 265] on text "9" at bounding box center [389, 264] width 11 height 23
click at [456, 200] on input "c. 9" at bounding box center [456, 199] width 1 height 4
radio input "true"
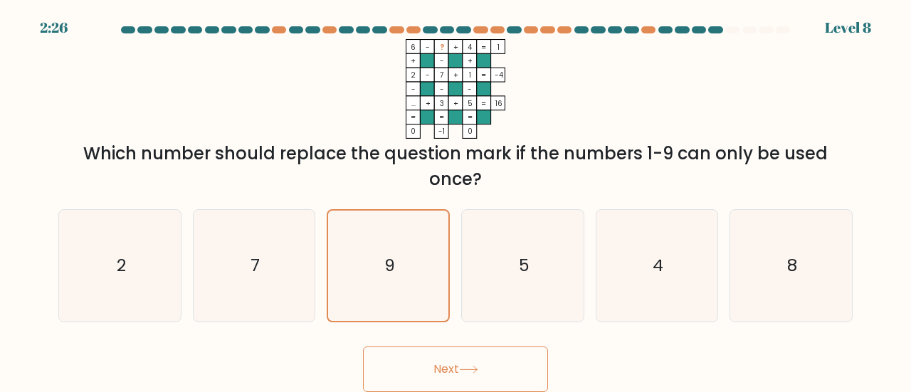
click at [451, 349] on button "Next" at bounding box center [455, 370] width 185 height 46
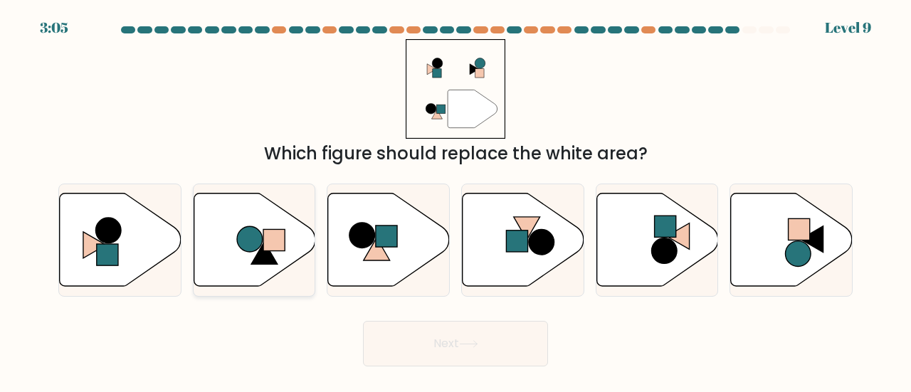
click at [276, 252] on icon at bounding box center [255, 239] width 122 height 93
click at [456, 200] on input "b." at bounding box center [456, 199] width 1 height 4
radio input "true"
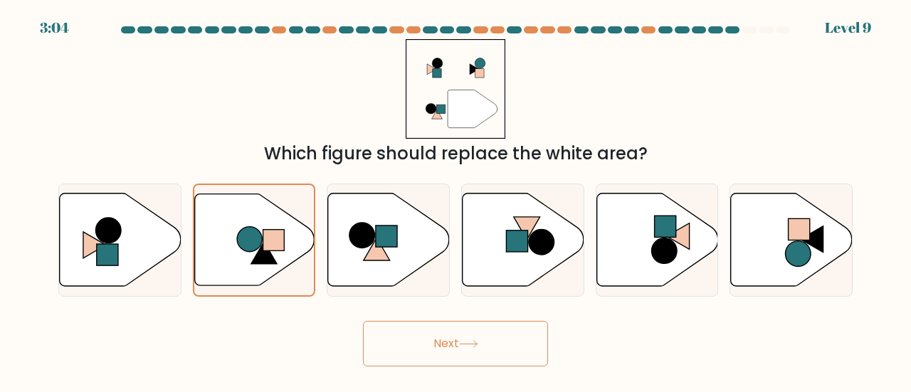
click at [453, 350] on button "Next" at bounding box center [455, 344] width 185 height 46
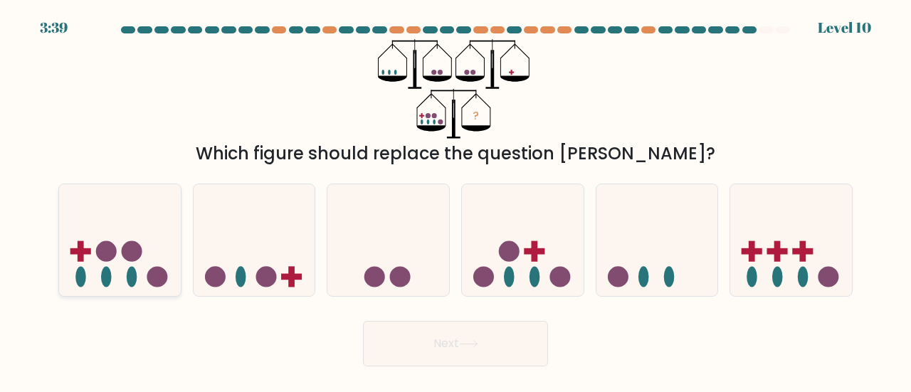
click at [161, 283] on circle at bounding box center [157, 277] width 21 height 21
click at [456, 200] on input "a." at bounding box center [456, 199] width 1 height 4
radio input "true"
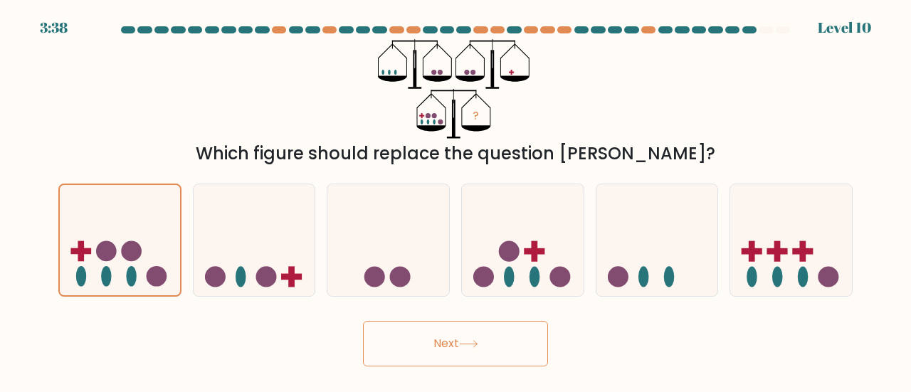
click at [491, 345] on button "Next" at bounding box center [455, 344] width 185 height 46
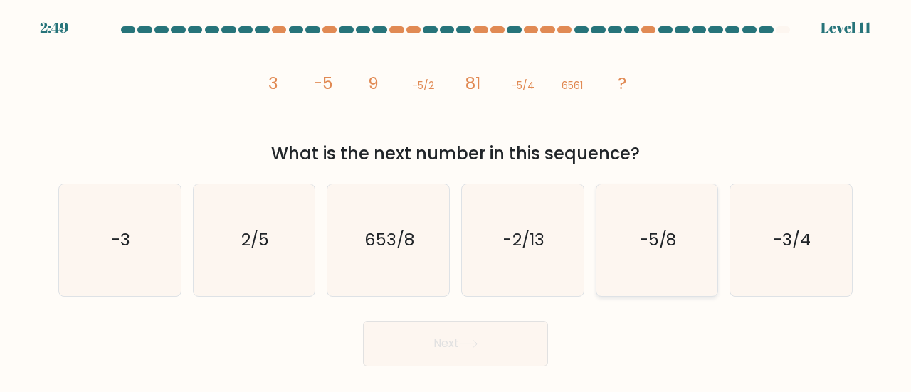
click at [668, 267] on icon "-5/8" at bounding box center [658, 240] width 112 height 112
click at [456, 200] on input "e. -5/8" at bounding box center [456, 199] width 1 height 4
radio input "true"
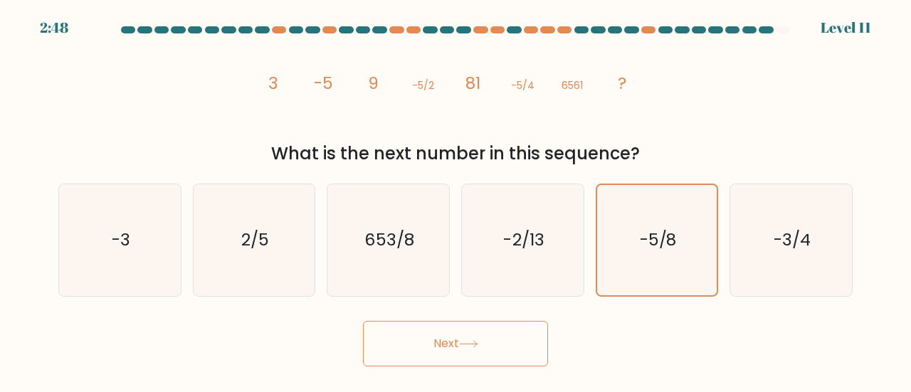
click at [390, 345] on button "Next" at bounding box center [455, 344] width 185 height 46
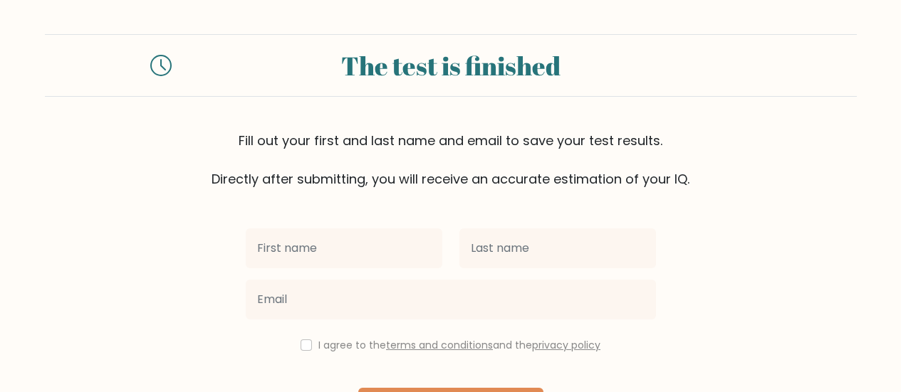
click at [349, 232] on input "text" at bounding box center [344, 249] width 197 height 40
type input "[PERSON_NAME]"
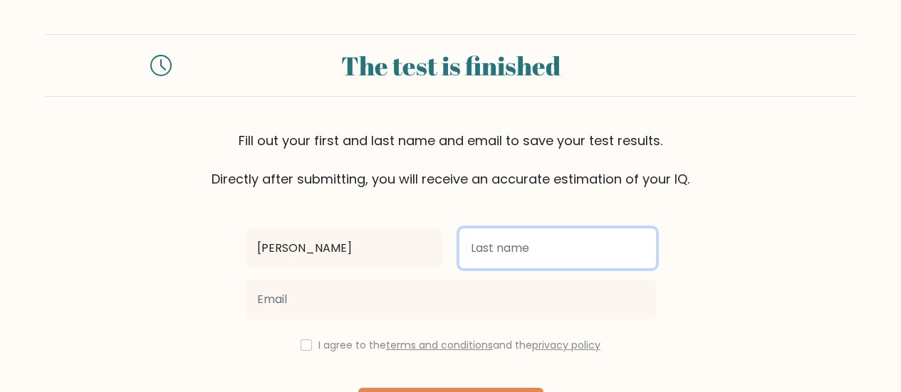
click at [546, 248] on input "text" at bounding box center [557, 249] width 197 height 40
type input "Llasus"
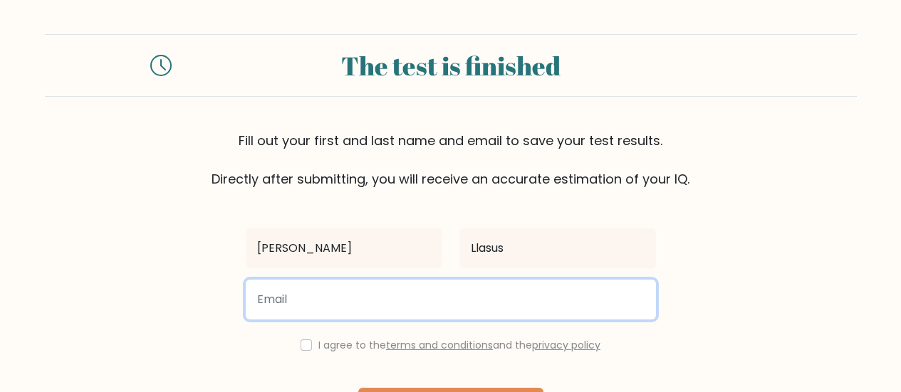
click at [519, 300] on input "email" at bounding box center [451, 300] width 410 height 40
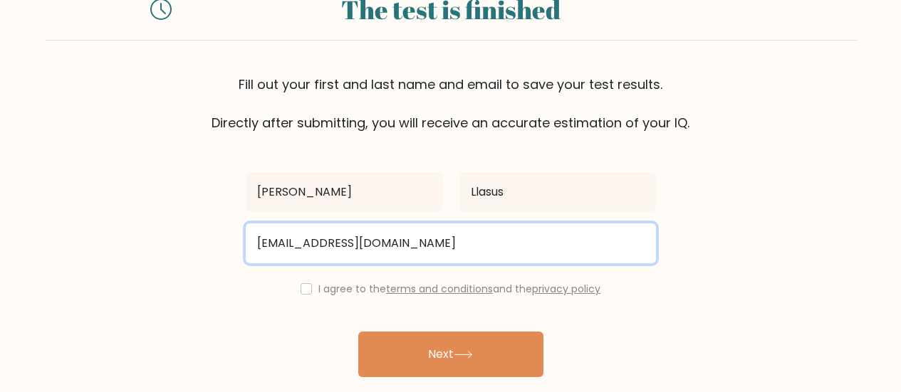
scroll to position [108, 0]
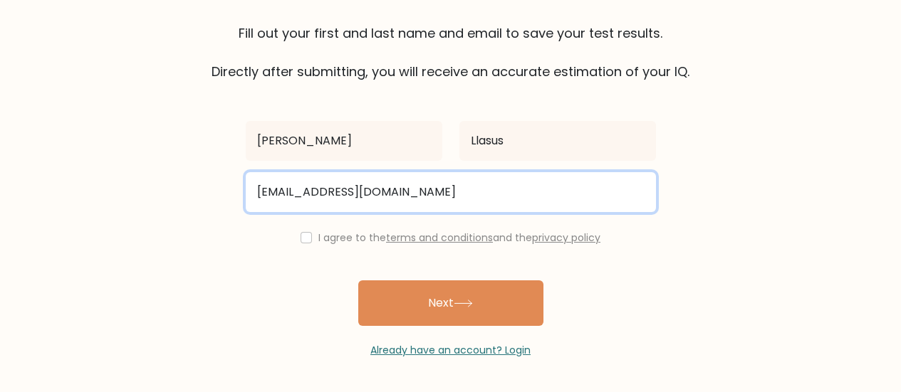
type input "[EMAIL_ADDRESS][DOMAIN_NAME]"
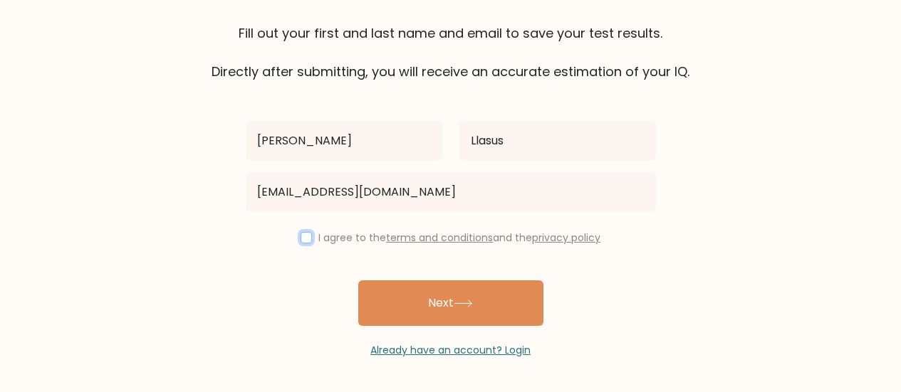
click at [300, 239] on input "checkbox" at bounding box center [305, 237] width 11 height 11
checkbox input "true"
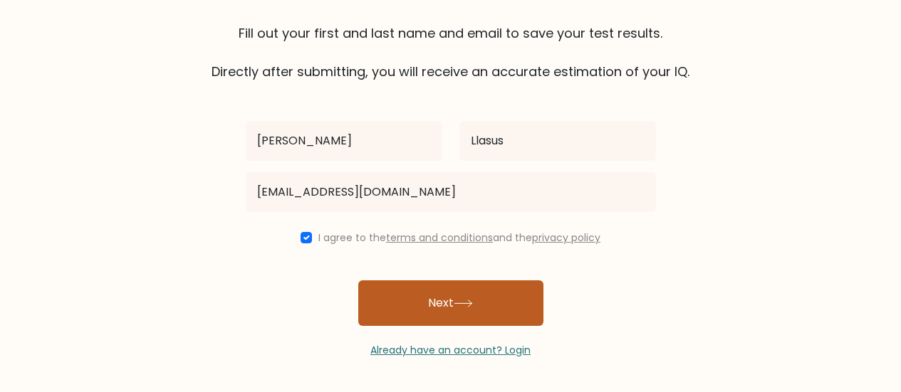
click at [496, 296] on button "Next" at bounding box center [450, 304] width 185 height 46
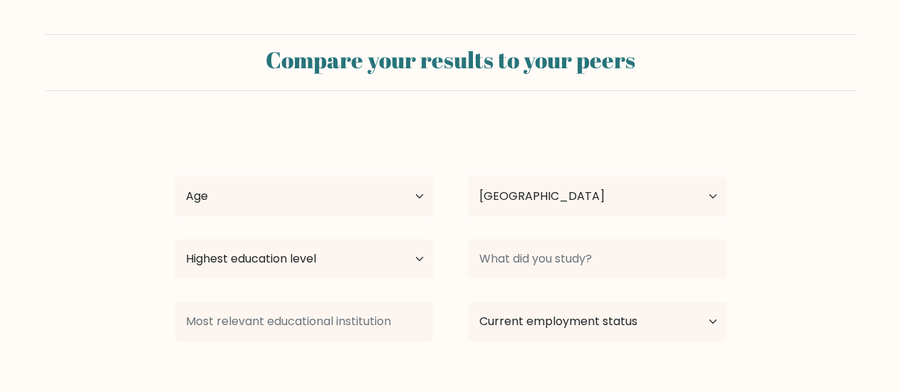
select select "PH"
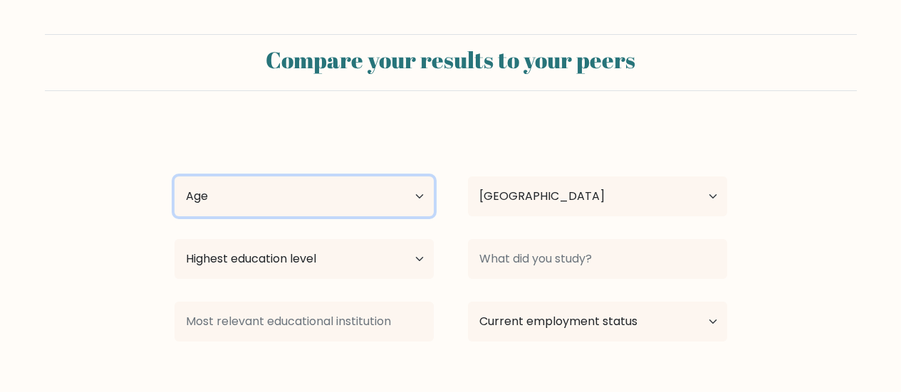
click at [395, 198] on select "Age Under [DEMOGRAPHIC_DATA] [DEMOGRAPHIC_DATA] [DEMOGRAPHIC_DATA] [DEMOGRAPHIC…" at bounding box center [303, 197] width 259 height 40
select select "35_44"
click at [174, 177] on select "Age Under [DEMOGRAPHIC_DATA] [DEMOGRAPHIC_DATA] [DEMOGRAPHIC_DATA] [DEMOGRAPHIC…" at bounding box center [303, 197] width 259 height 40
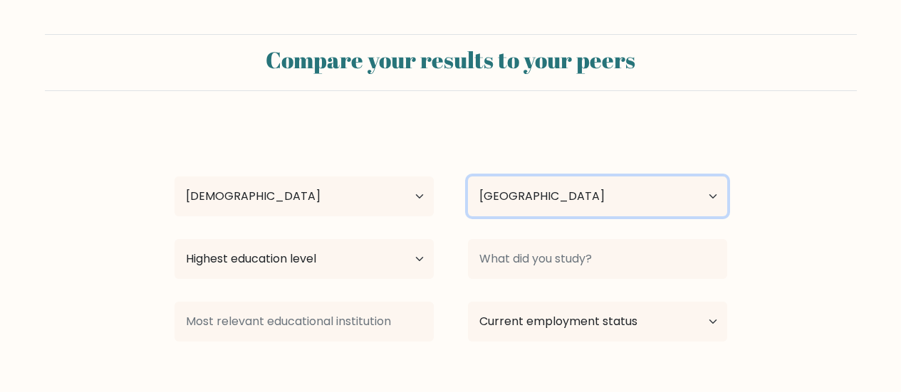
click at [515, 197] on select "Country [GEOGRAPHIC_DATA] [GEOGRAPHIC_DATA] [GEOGRAPHIC_DATA] [US_STATE] [GEOGR…" at bounding box center [597, 197] width 259 height 40
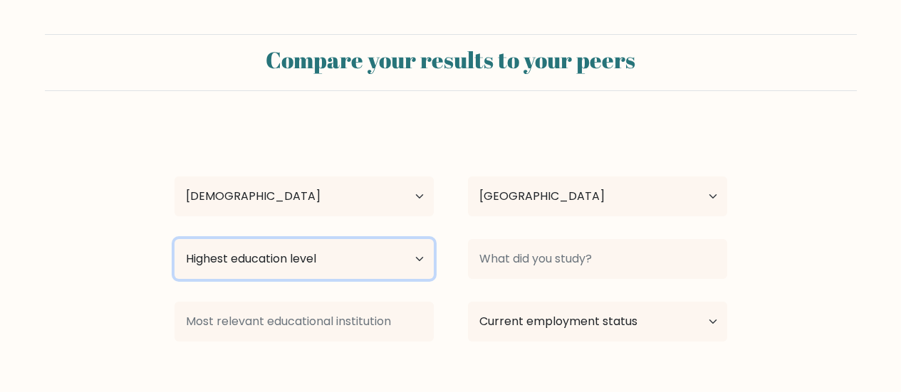
click at [286, 259] on select "Highest education level No schooling Primary Lower Secondary Upper Secondary Oc…" at bounding box center [303, 259] width 259 height 40
select select "bachelors_degree"
click at [174, 239] on select "Highest education level No schooling Primary Lower Secondary Upper Secondary Oc…" at bounding box center [303, 259] width 259 height 40
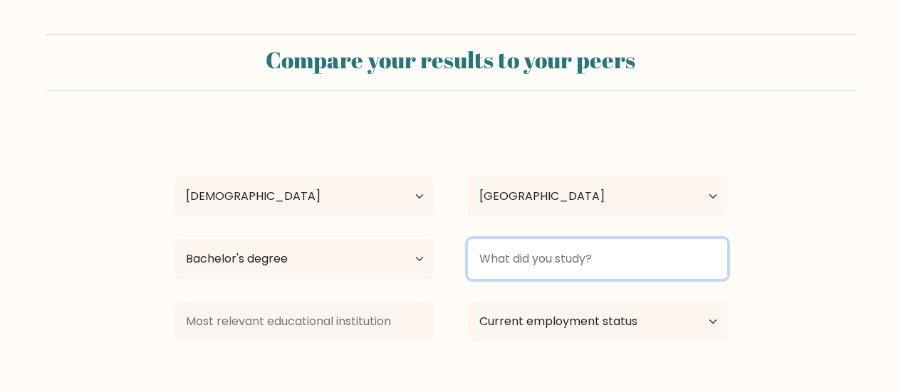
click at [510, 272] on input at bounding box center [597, 259] width 259 height 40
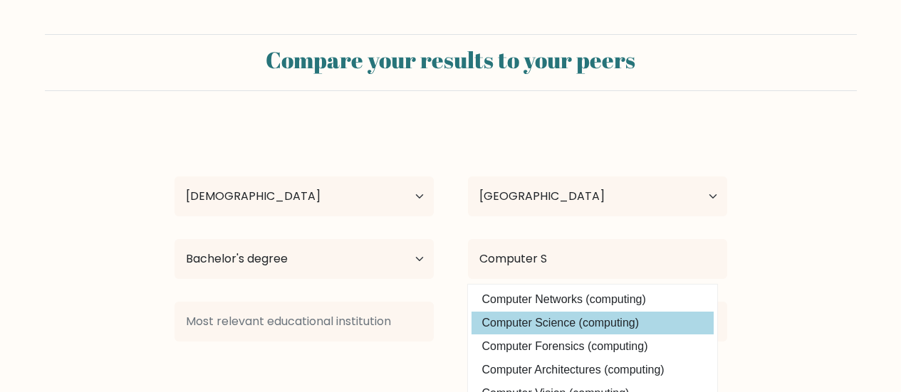
click at [506, 319] on div "[PERSON_NAME] Llasus Age Under [DEMOGRAPHIC_DATA] [DEMOGRAPHIC_DATA] [DEMOGRAPH…" at bounding box center [451, 281] width 570 height 313
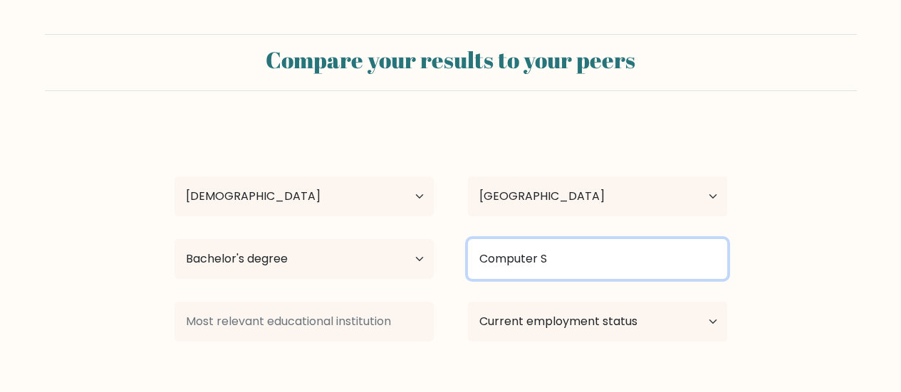
click at [570, 279] on input "Computer S" at bounding box center [597, 259] width 259 height 40
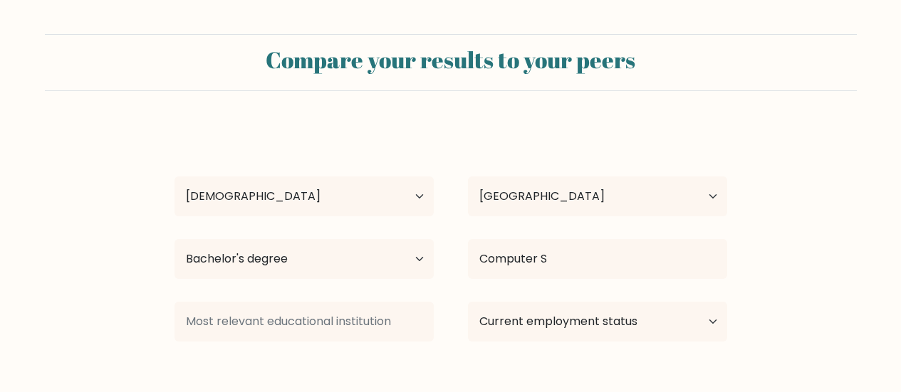
click at [506, 323] on div "[PERSON_NAME] Llasus Age Under [DEMOGRAPHIC_DATA] [DEMOGRAPHIC_DATA] [DEMOGRAPH…" at bounding box center [451, 281] width 570 height 313
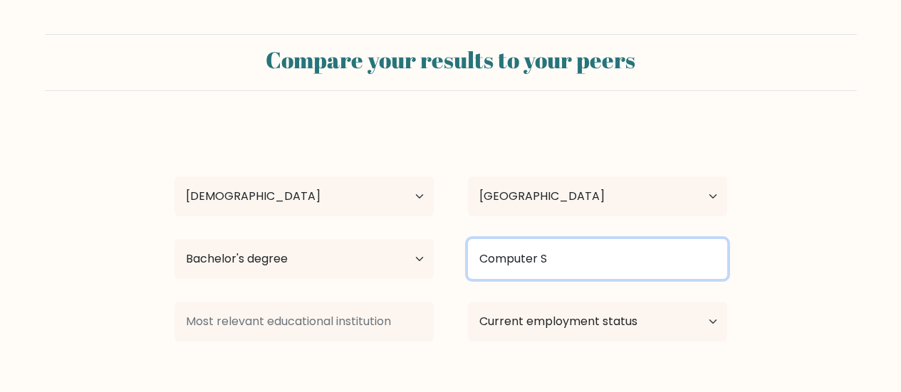
click at [553, 263] on input "Computer S" at bounding box center [597, 259] width 259 height 40
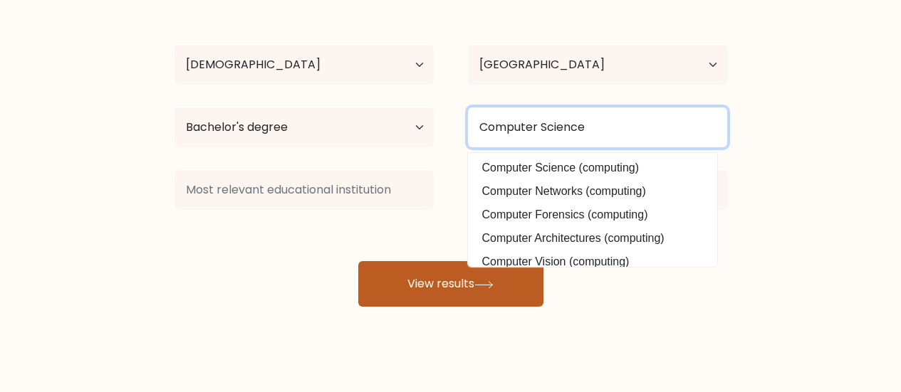
scroll to position [147, 0]
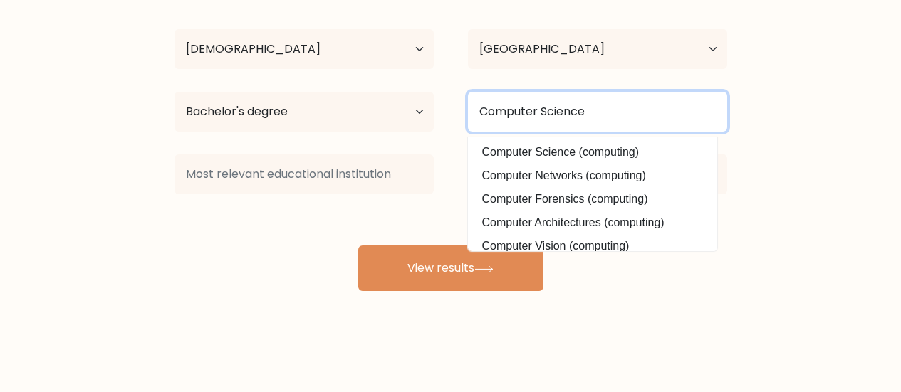
type input "Computer Science"
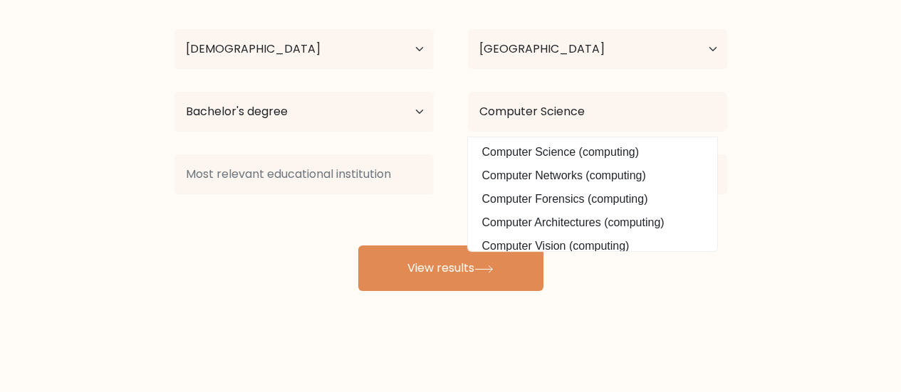
click at [246, 235] on div "[PERSON_NAME] Llasus Age Under [DEMOGRAPHIC_DATA] [DEMOGRAPHIC_DATA] [DEMOGRAPH…" at bounding box center [451, 134] width 570 height 313
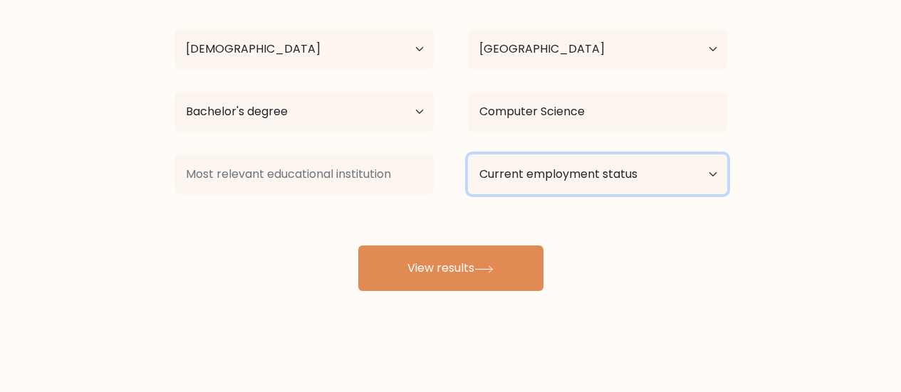
click at [486, 182] on select "Current employment status Employed Student Retired Other / prefer not to answer" at bounding box center [597, 175] width 259 height 40
select select "employed"
click at [468, 155] on select "Current employment status Employed Student Retired Other / prefer not to answer" at bounding box center [597, 175] width 259 height 40
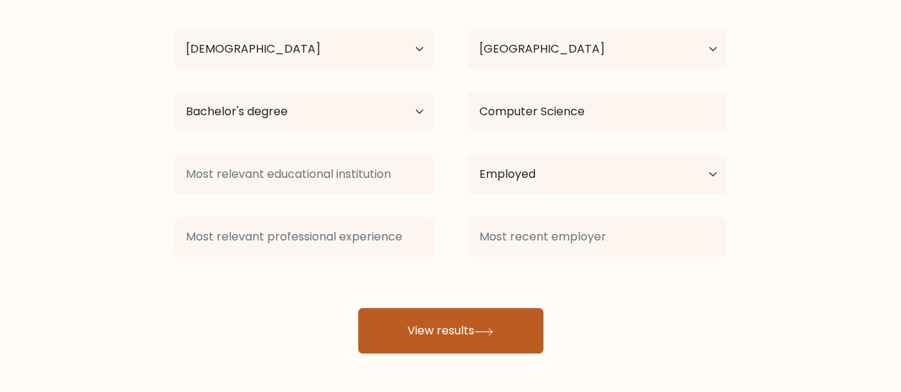
click at [468, 342] on button "View results" at bounding box center [450, 331] width 185 height 46
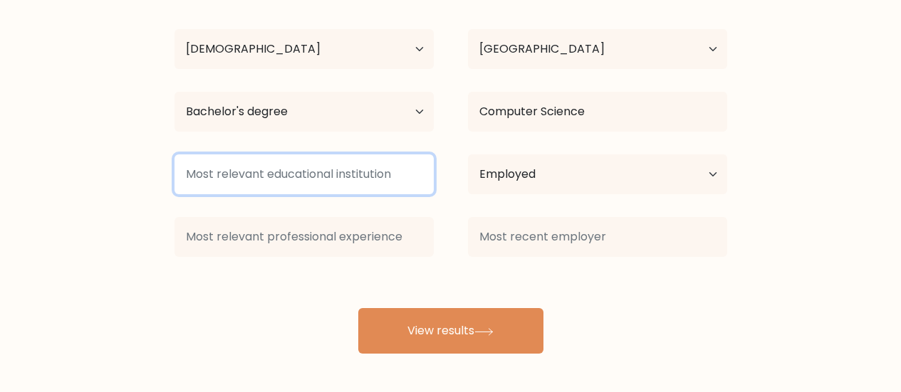
click at [292, 184] on input at bounding box center [303, 175] width 259 height 40
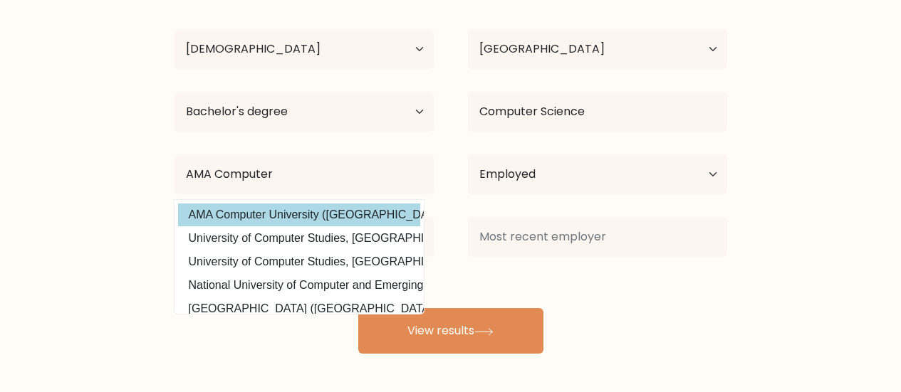
click at [284, 220] on option "AMA Computer University ([GEOGRAPHIC_DATA])" at bounding box center [299, 215] width 242 height 23
type input "AMA Computer University"
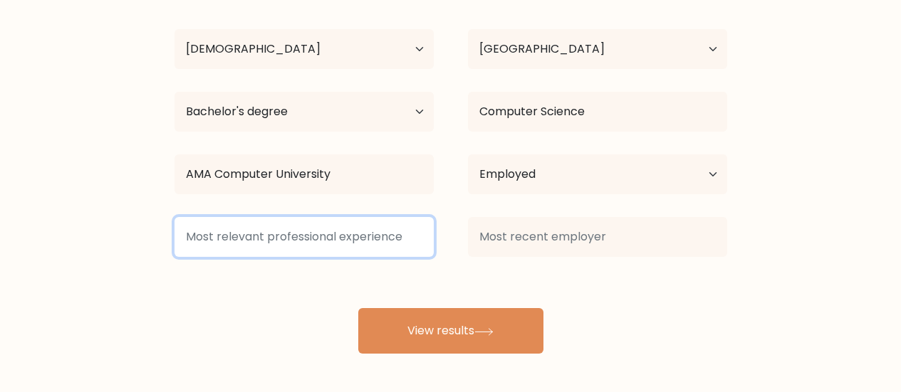
click at [348, 250] on input at bounding box center [303, 237] width 259 height 40
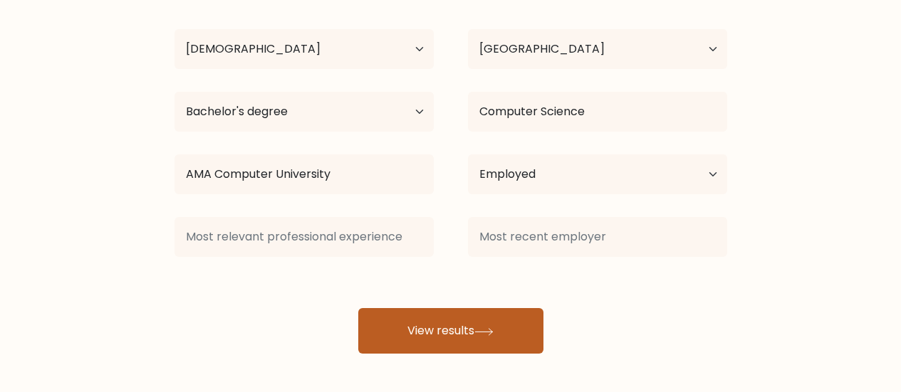
click at [458, 323] on button "View results" at bounding box center [450, 331] width 185 height 46
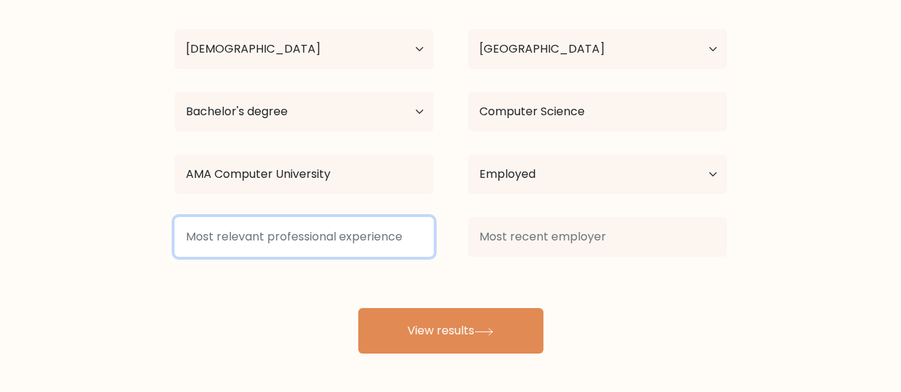
click at [316, 244] on input at bounding box center [303, 237] width 259 height 40
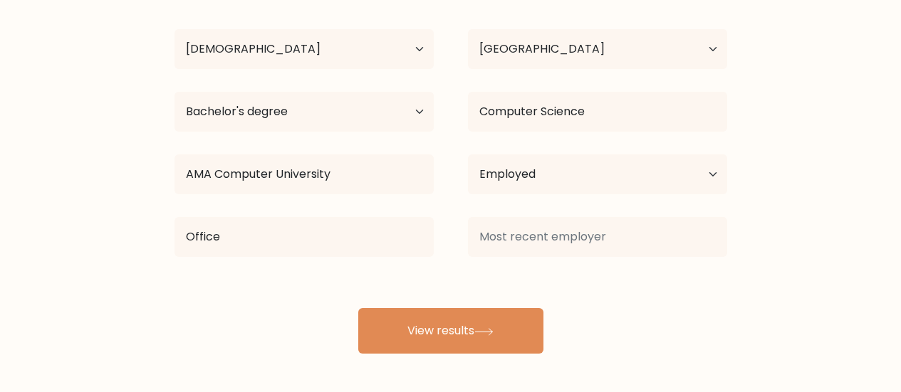
drag, startPoint x: 346, startPoint y: 276, endPoint x: 492, endPoint y: 276, distance: 146.0
click at [357, 276] on div "Mary Grace Divine Llasus Age Under 18 years old 18-24 years old 25-34 years old…" at bounding box center [451, 166] width 570 height 376
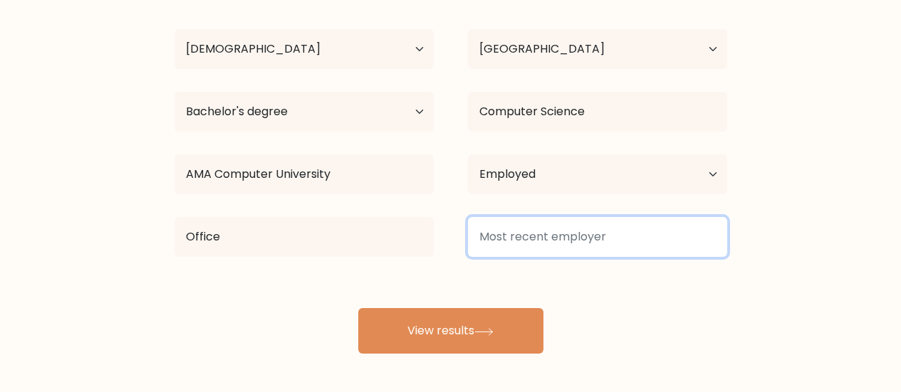
click at [533, 245] on input at bounding box center [597, 237] width 259 height 40
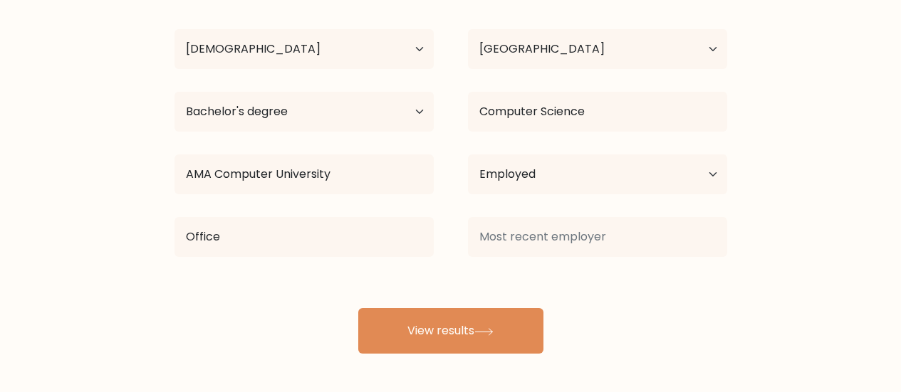
click at [293, 265] on div "Mary Grace Divine Llasus Age Under 18 years old 18-24 years old 25-34 years old…" at bounding box center [451, 166] width 570 height 376
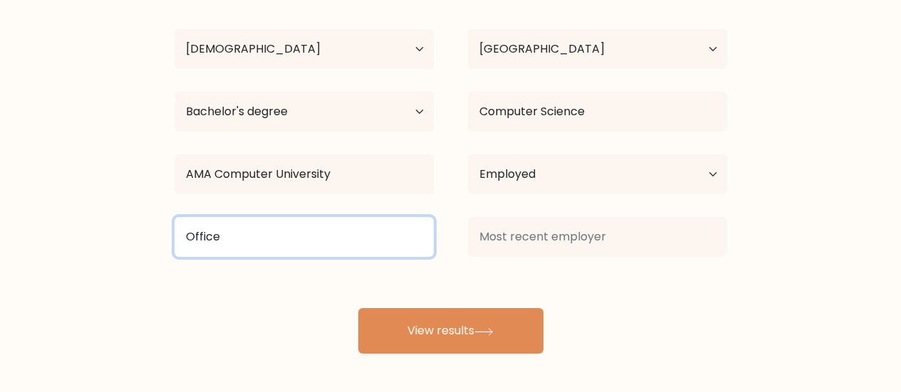
click at [293, 248] on input "Office" at bounding box center [303, 237] width 259 height 40
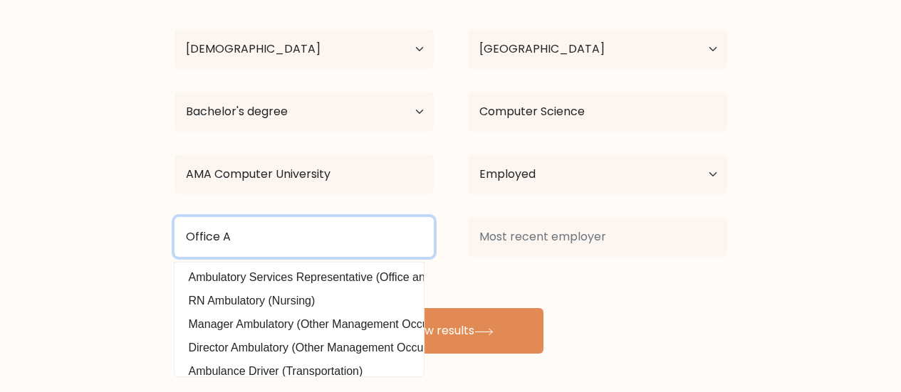
click at [300, 245] on input "Office A" at bounding box center [303, 237] width 259 height 40
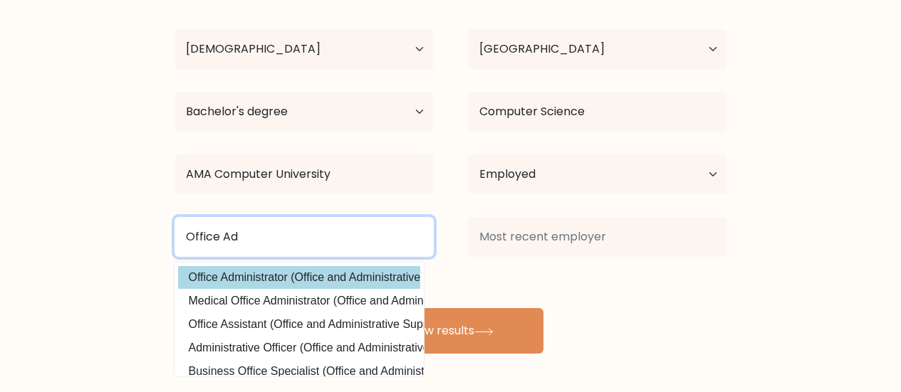
drag, startPoint x: 300, startPoint y: 245, endPoint x: 293, endPoint y: 270, distance: 25.9
click at [299, 246] on input "Office Ad" at bounding box center [303, 237] width 259 height 40
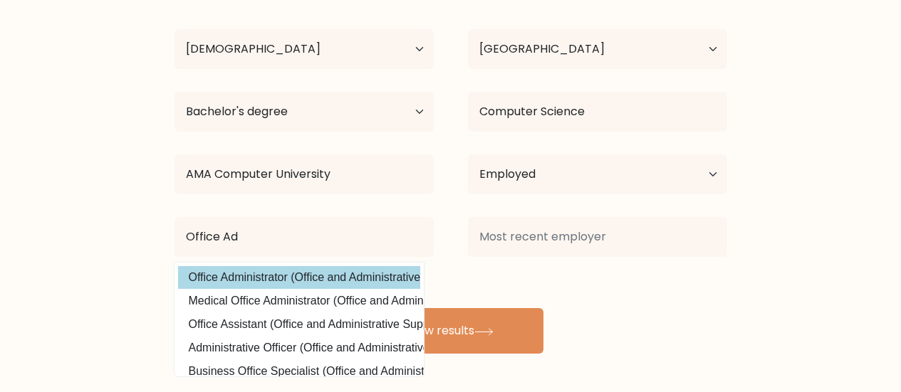
click at [299, 276] on div "Mary Grace Divine Llasus Age Under 18 years old 18-24 years old 25-34 years old…" at bounding box center [451, 166] width 570 height 376
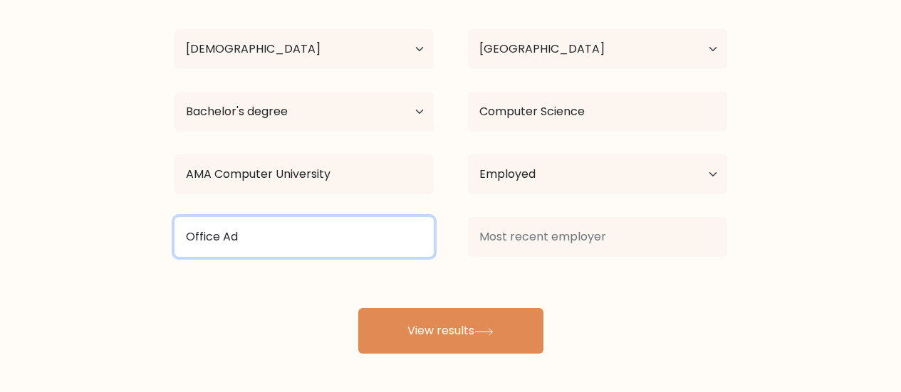
click at [268, 244] on input "Office Ad" at bounding box center [303, 237] width 259 height 40
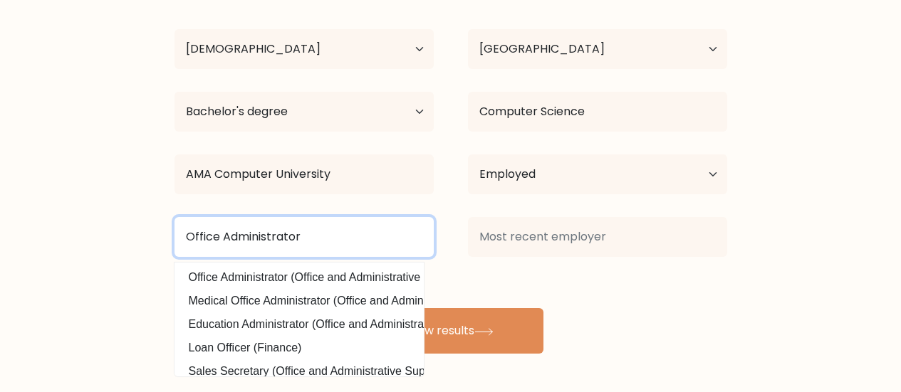
type input "Office Administrator"
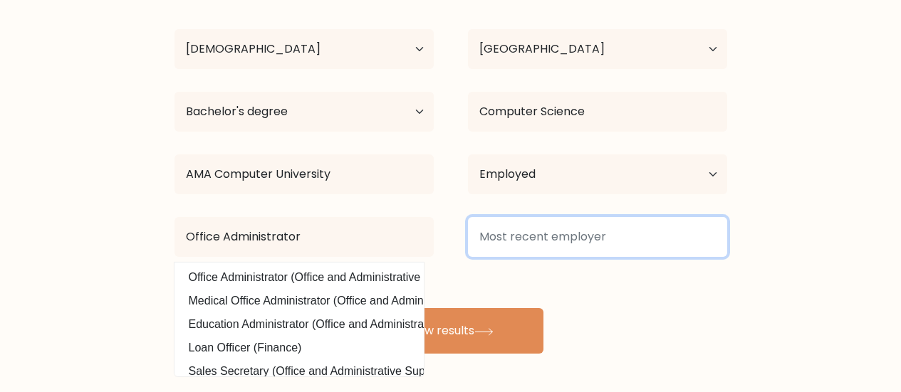
click at [518, 248] on input at bounding box center [597, 237] width 259 height 40
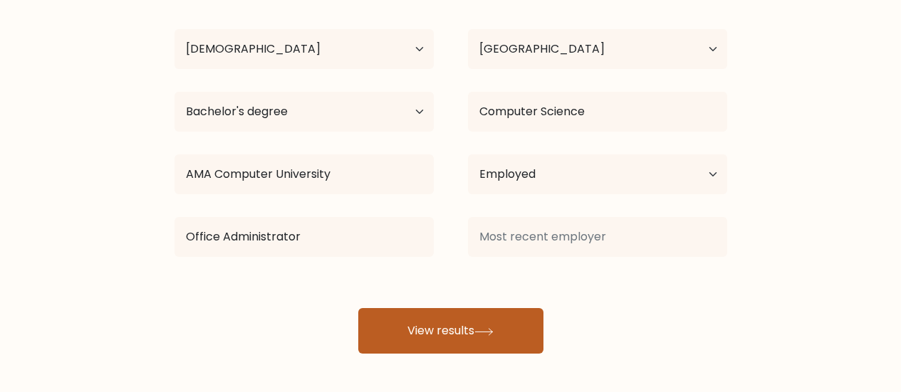
click at [468, 342] on button "View results" at bounding box center [450, 331] width 185 height 46
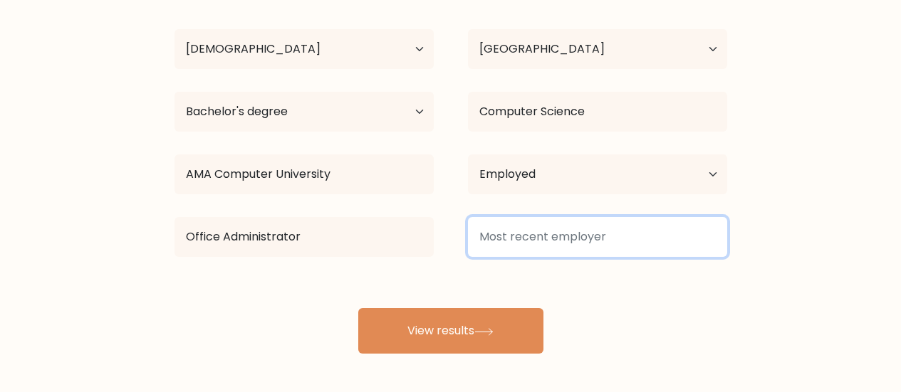
click at [560, 231] on input at bounding box center [597, 237] width 259 height 40
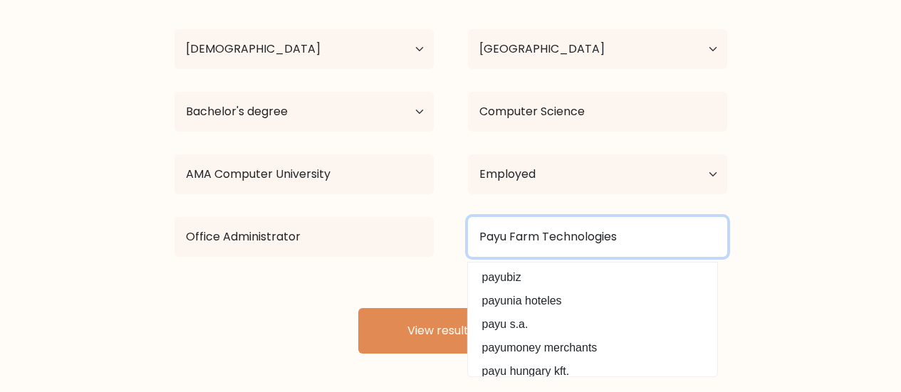
type input "Payu Farm Technologies"
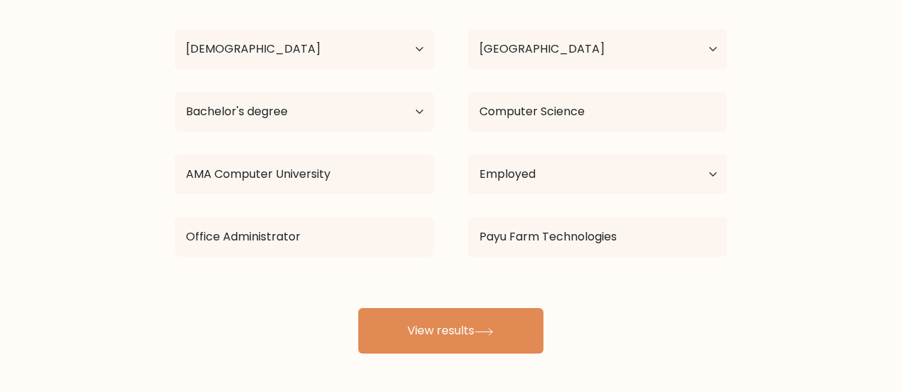
click at [838, 244] on form "Compare your results to your peers Mary Grace Divine Llasus Age Under 18 years …" at bounding box center [450, 120] width 901 height 467
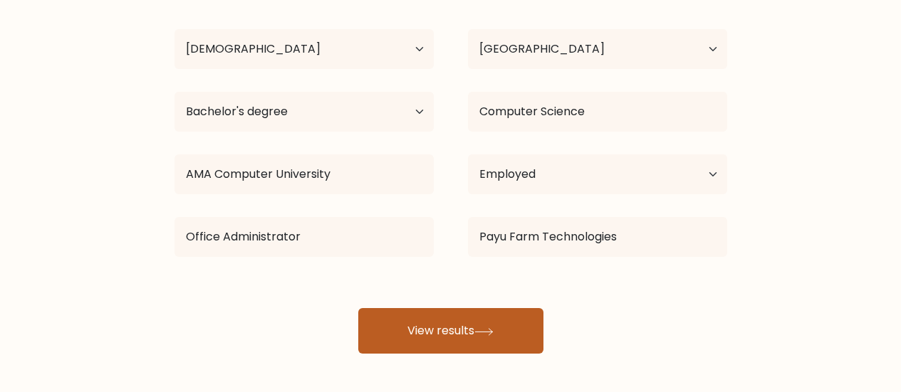
click at [453, 318] on button "View results" at bounding box center [450, 331] width 185 height 46
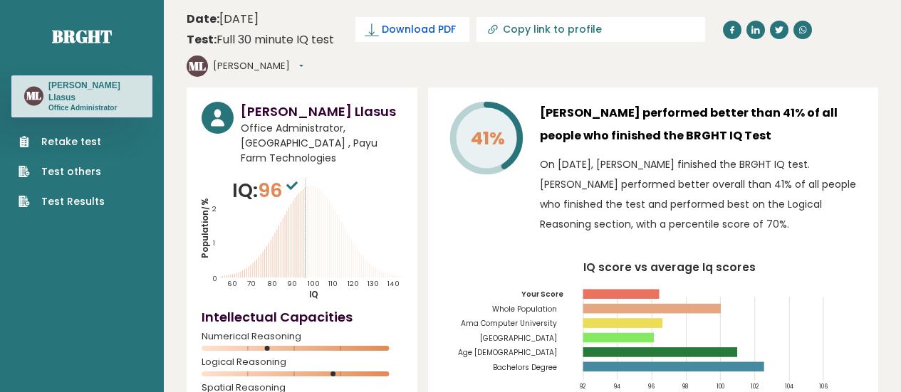
click at [432, 27] on span "Download PDF" at bounding box center [419, 29] width 74 height 15
